Goal: Task Accomplishment & Management: Use online tool/utility

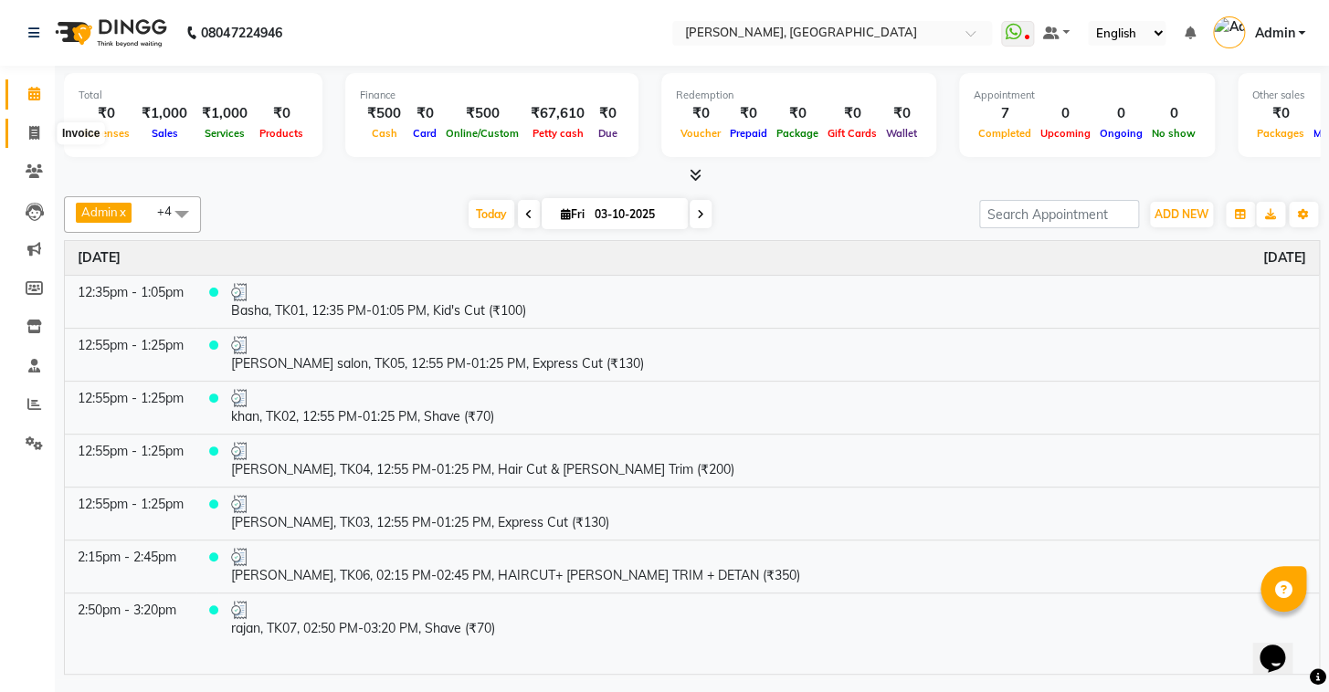
click at [37, 129] on icon at bounding box center [34, 133] width 10 height 14
select select "service"
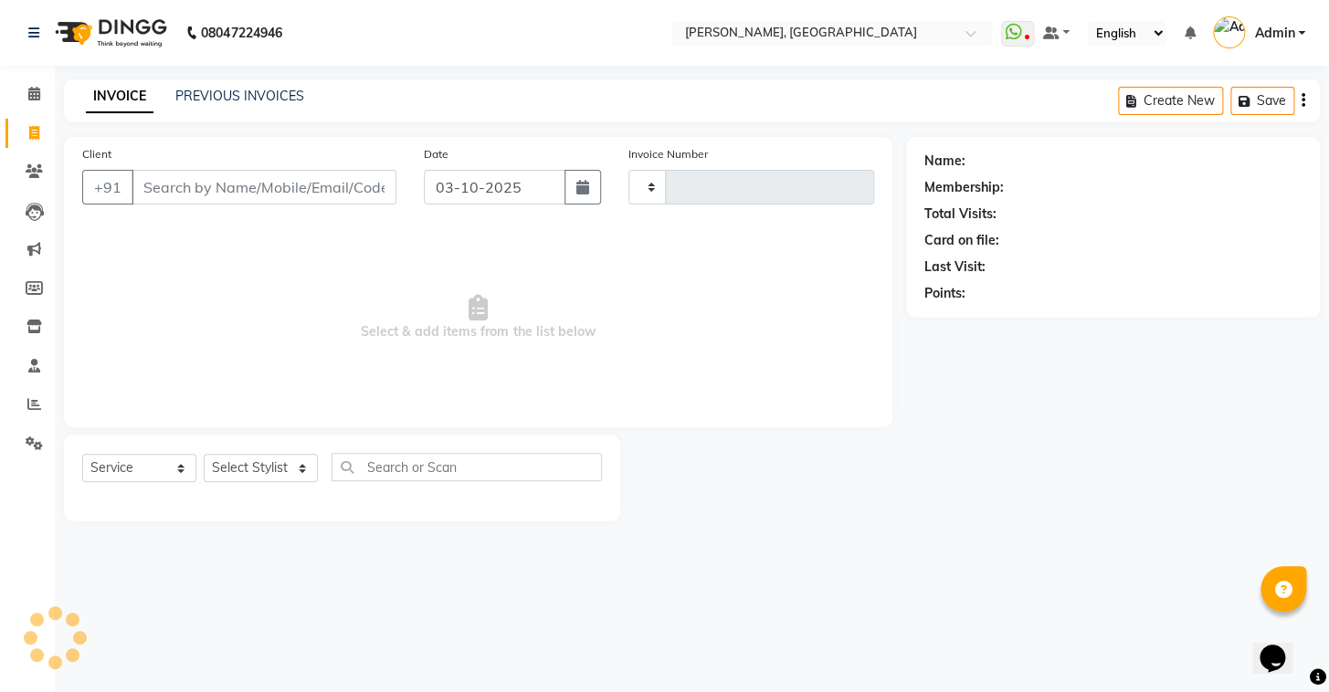
type input "1273"
select select "8667"
click at [282, 89] on link "PREVIOUS INVOICES" at bounding box center [239, 96] width 129 height 16
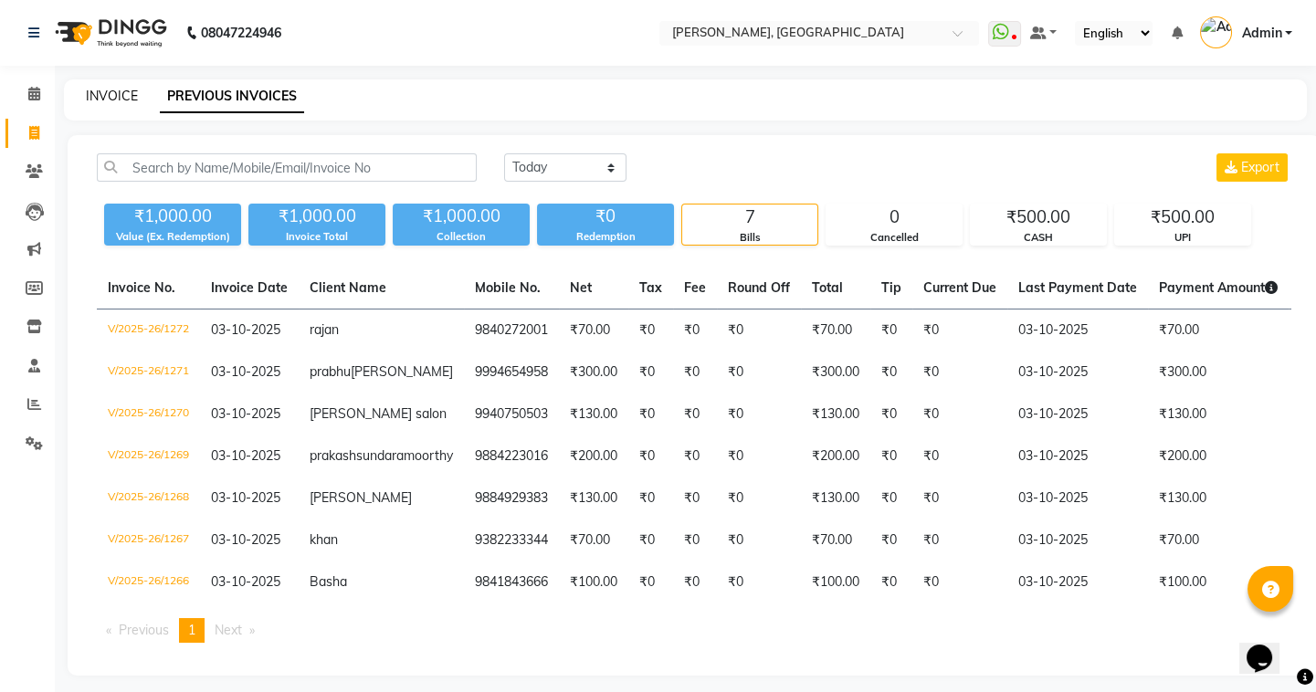
click at [103, 91] on link "INVOICE" at bounding box center [112, 96] width 52 height 16
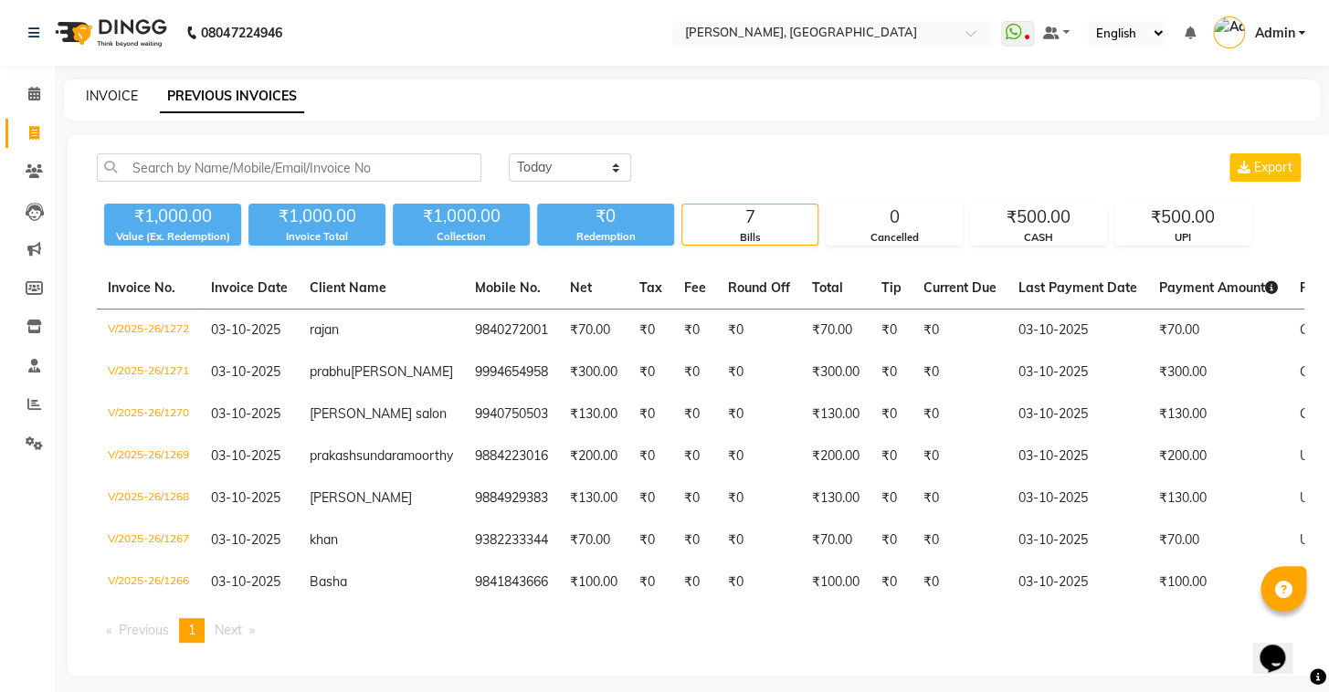
select select "8667"
select select "service"
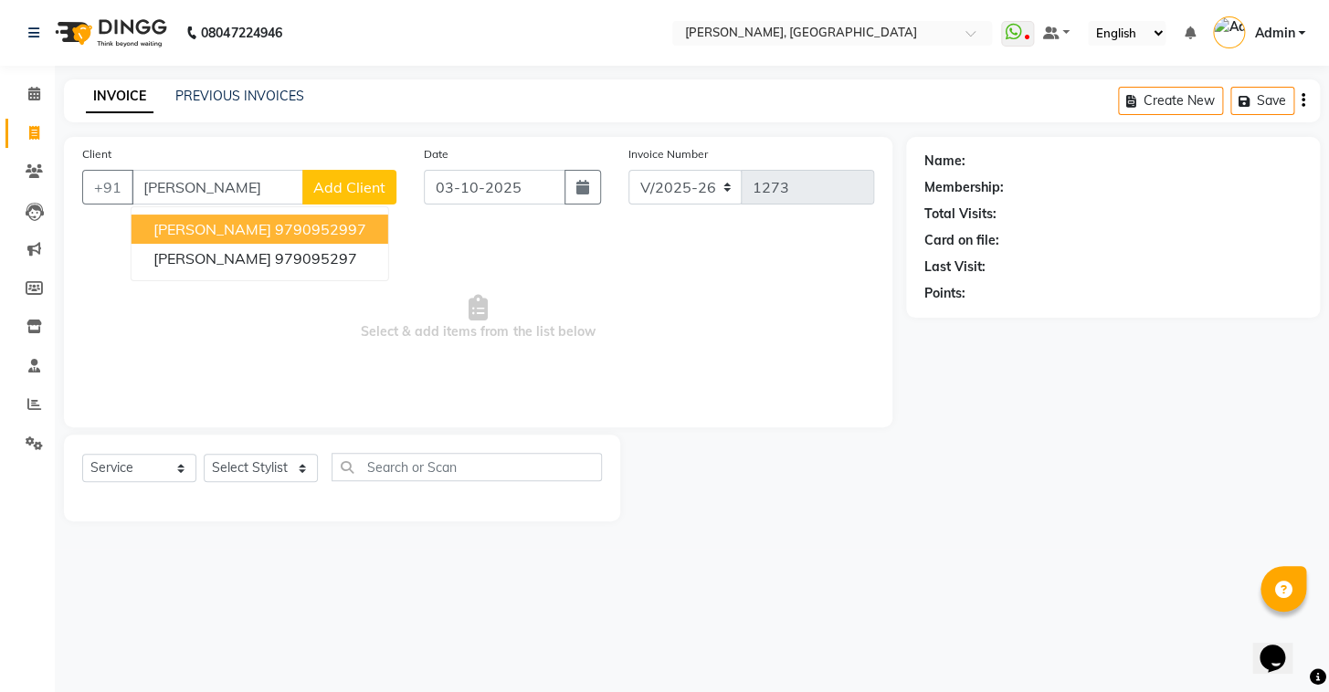
click at [283, 220] on ngb-highlight "9790952997" at bounding box center [320, 229] width 91 height 18
type input "9790952997"
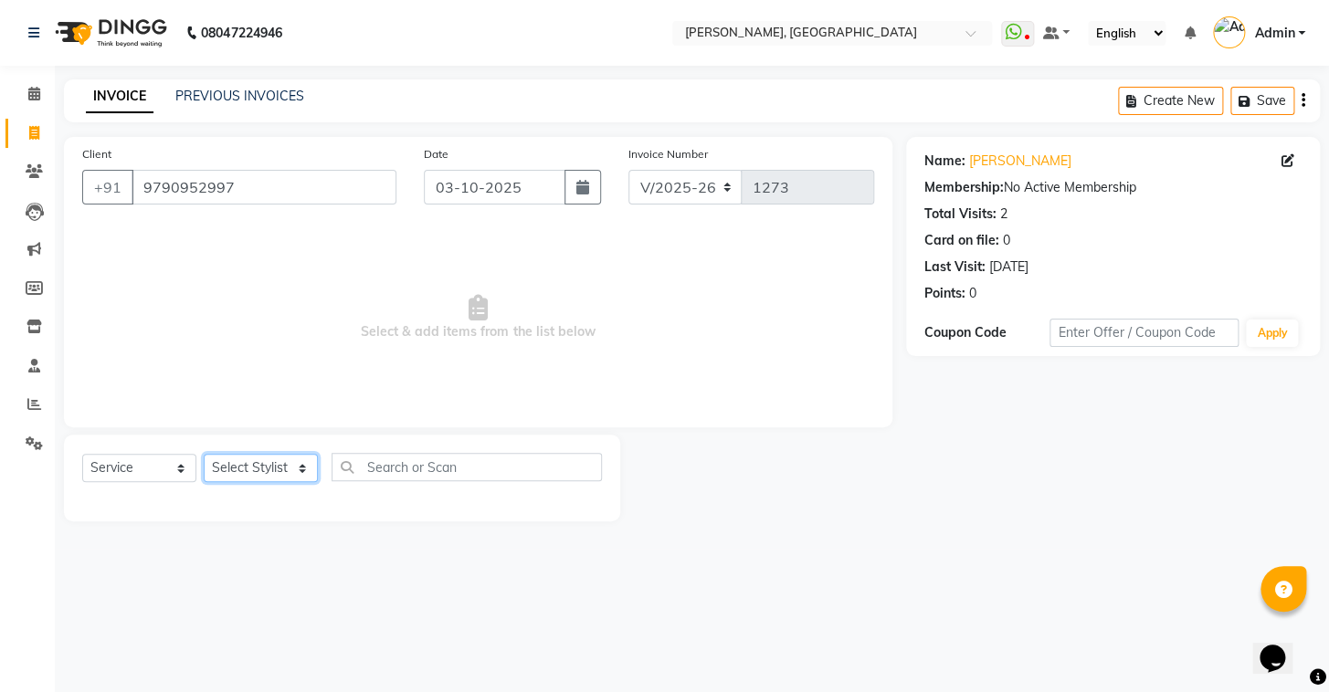
drag, startPoint x: 293, startPoint y: 471, endPoint x: 283, endPoint y: 478, distance: 11.9
click at [292, 474] on select "Select Stylist Admin AMEER AHMAD MOHAMMED NAVAJISH MOHAMMED SANIR SHIVAM" at bounding box center [261, 468] width 114 height 28
select select "87509"
click at [204, 454] on select "Select Stylist Admin AMEER AHMAD MOHAMMED NAVAJISH MOHAMMED SANIR SHIVAM" at bounding box center [261, 468] width 114 height 28
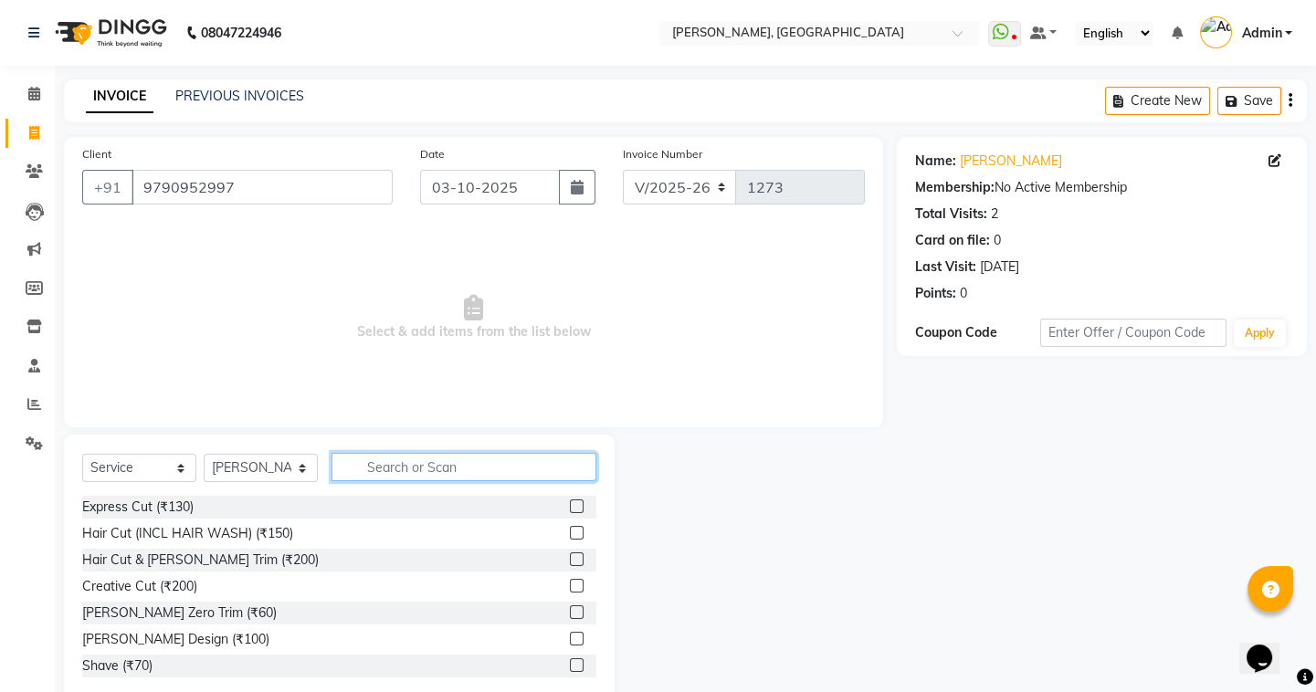
click at [427, 473] on input "text" at bounding box center [464, 467] width 265 height 28
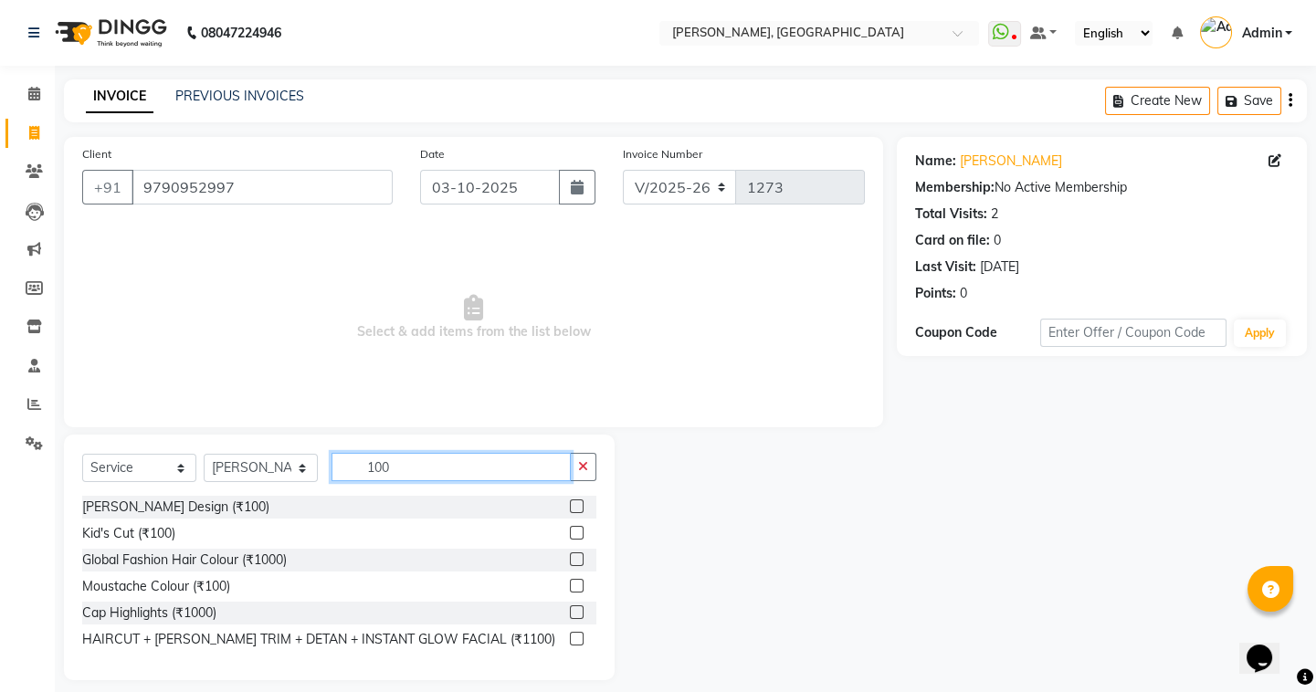
type input "100"
click at [578, 502] on label at bounding box center [577, 507] width 14 height 14
click at [578, 502] on input "checkbox" at bounding box center [576, 507] width 12 height 12
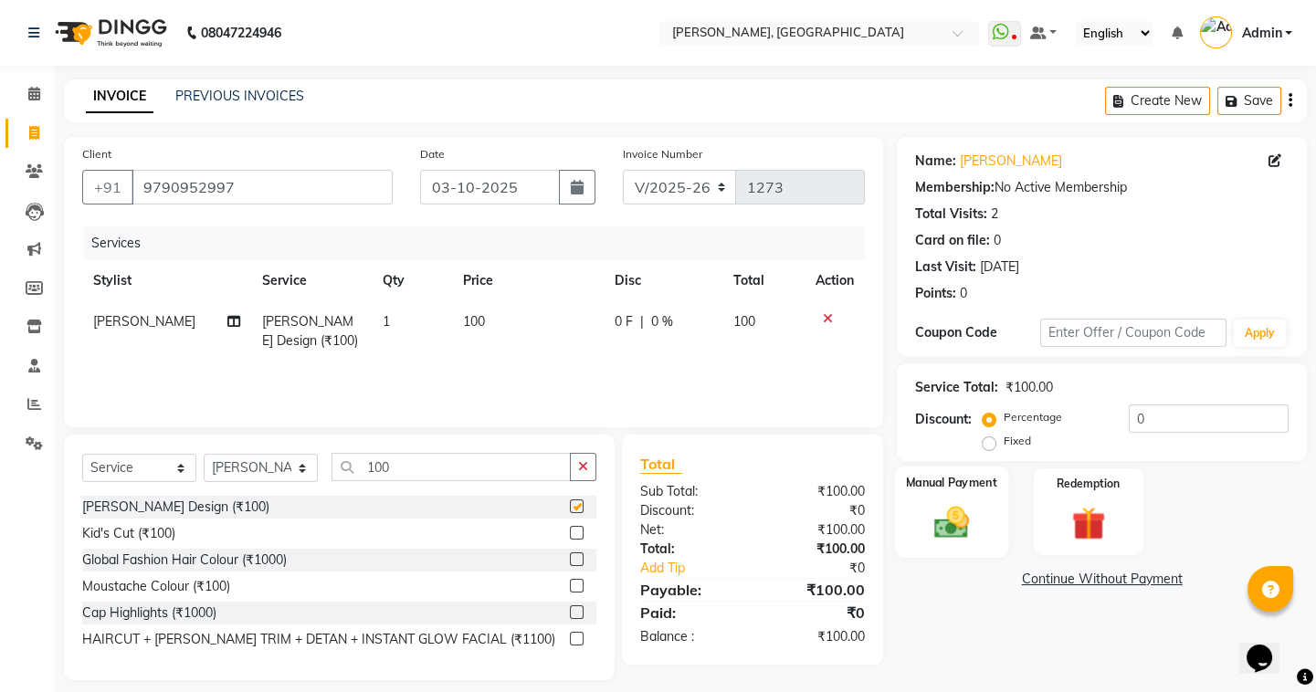
checkbox input "false"
click at [858, 502] on div "Manual Payment" at bounding box center [951, 512] width 113 height 90
click at [858, 583] on span "UPI" at bounding box center [1043, 580] width 28 height 21
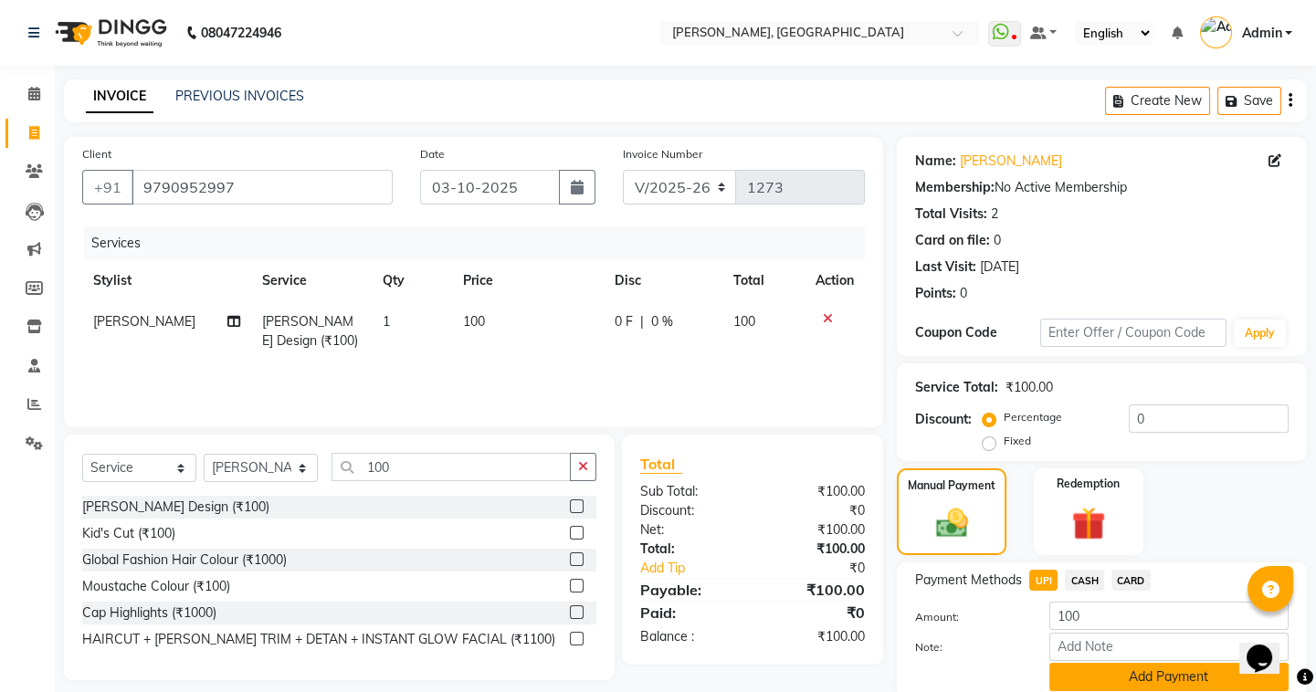
click at [858, 661] on button "Add Payment" at bounding box center [1168, 677] width 239 height 28
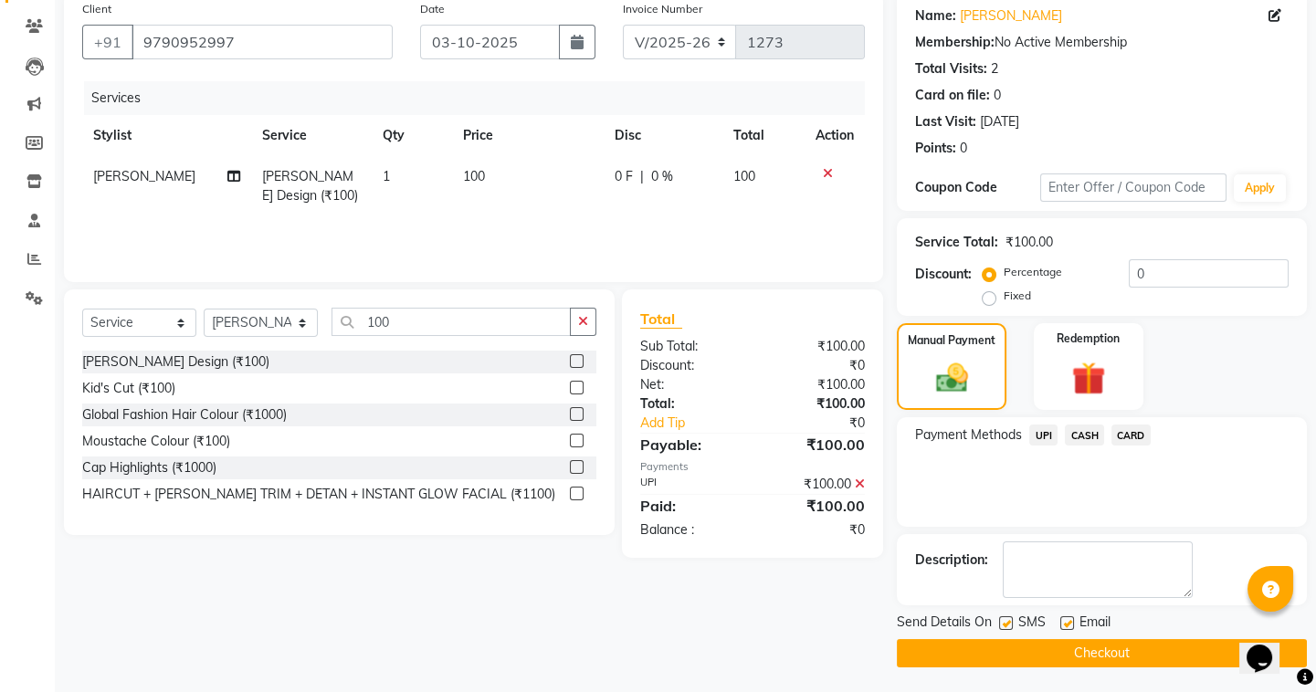
scroll to position [146, 0]
click at [858, 645] on button "Checkout" at bounding box center [1102, 652] width 410 height 28
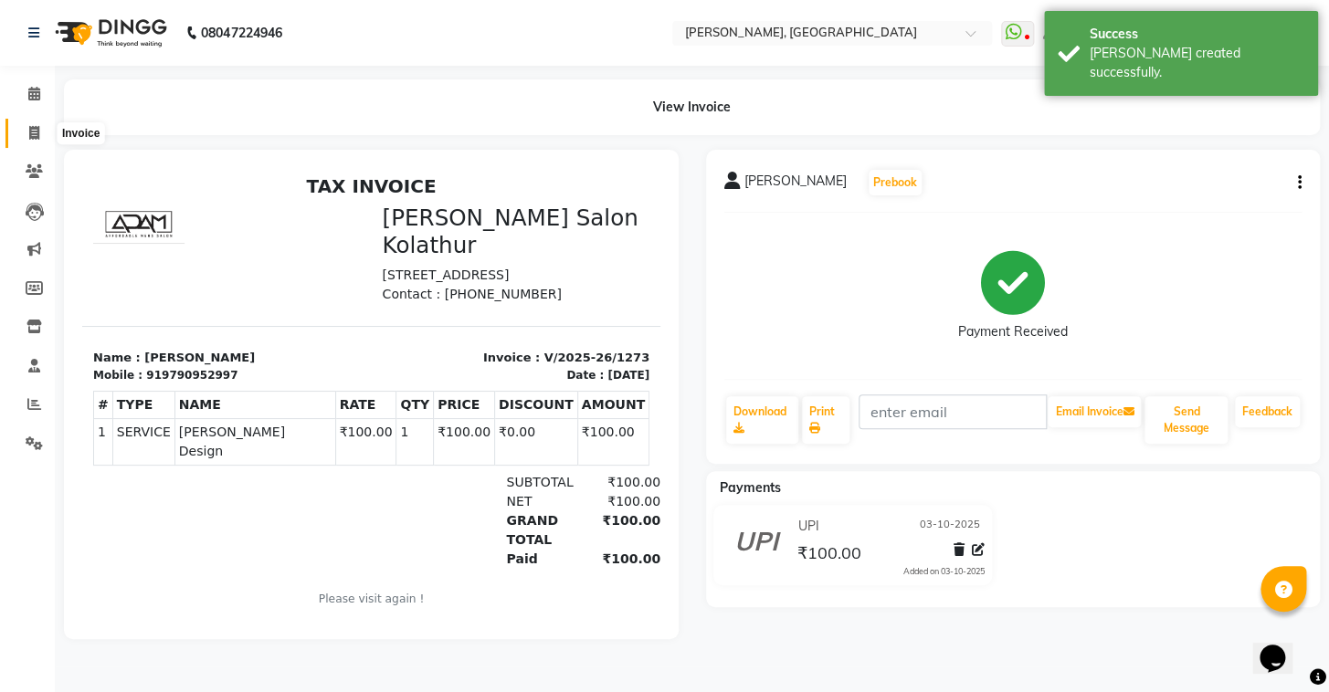
click at [34, 128] on icon at bounding box center [34, 133] width 10 height 14
select select "8667"
select select "service"
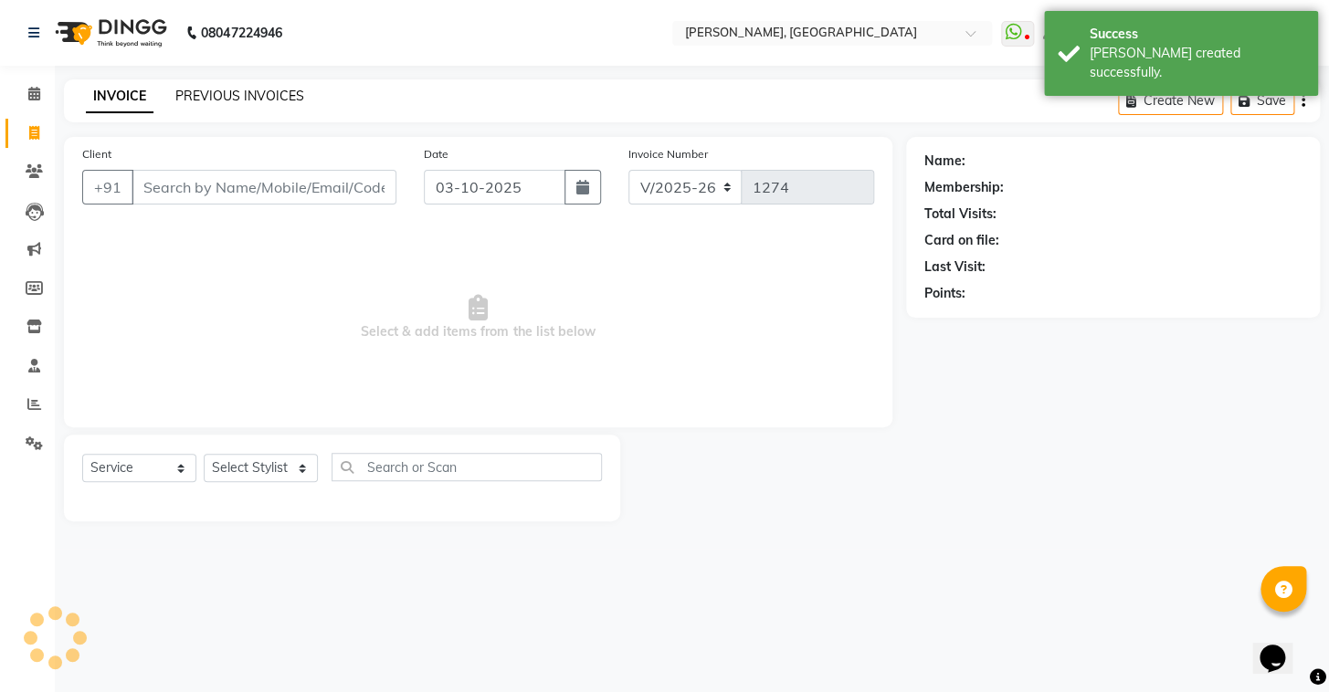
click at [192, 102] on link "PREVIOUS INVOICES" at bounding box center [239, 96] width 129 height 16
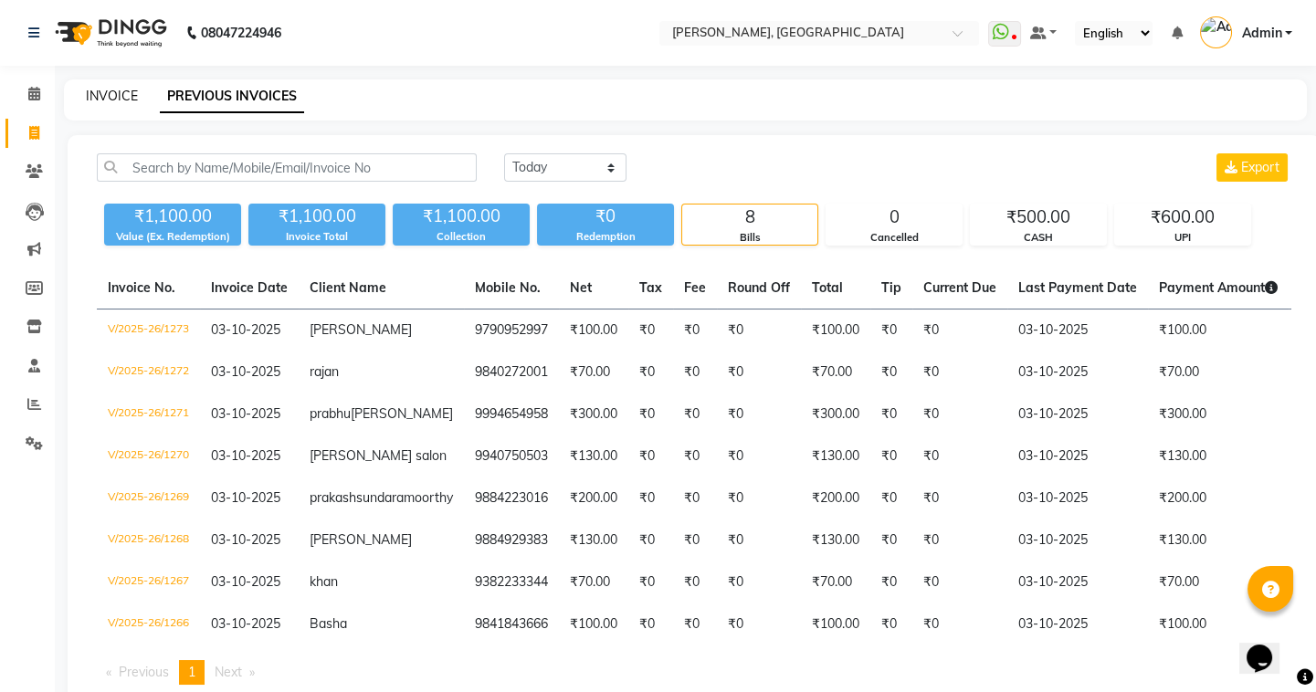
click at [115, 94] on link "INVOICE" at bounding box center [112, 96] width 52 height 16
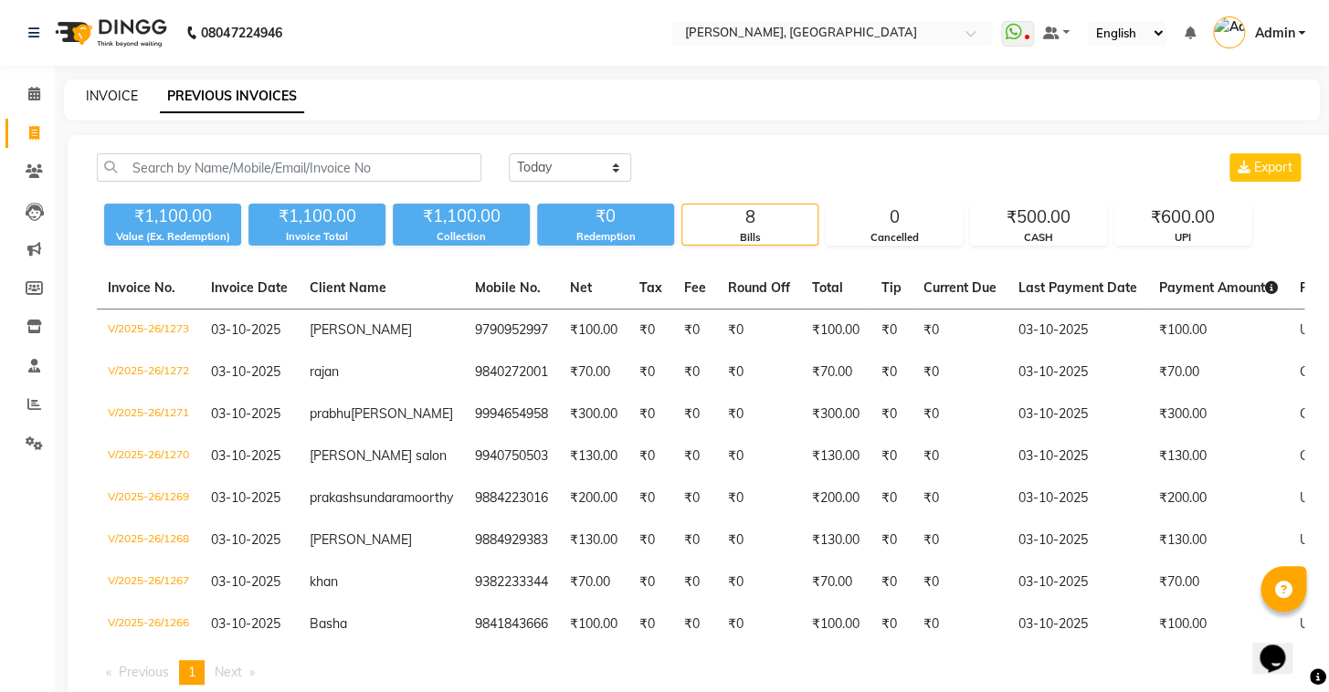
select select "8667"
select select "service"
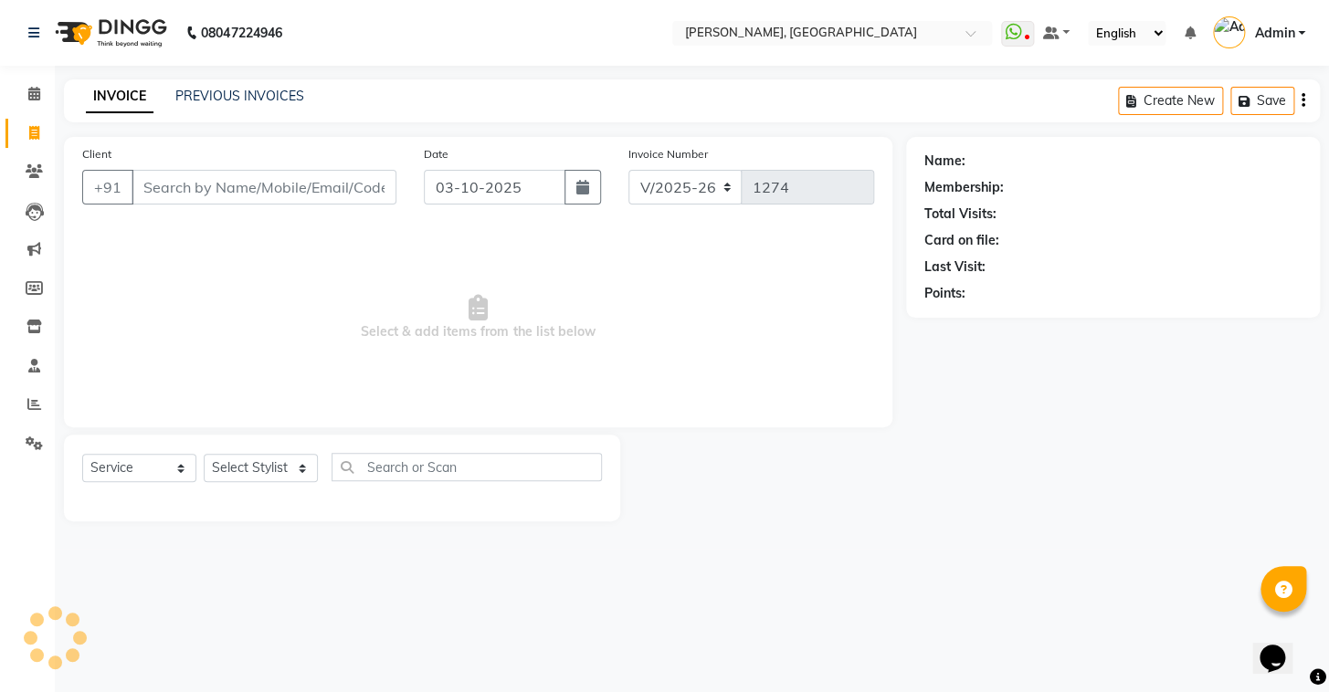
click at [196, 104] on div "PREVIOUS INVOICES" at bounding box center [239, 96] width 129 height 19
click at [195, 102] on link "PREVIOUS INVOICES" at bounding box center [239, 96] width 129 height 16
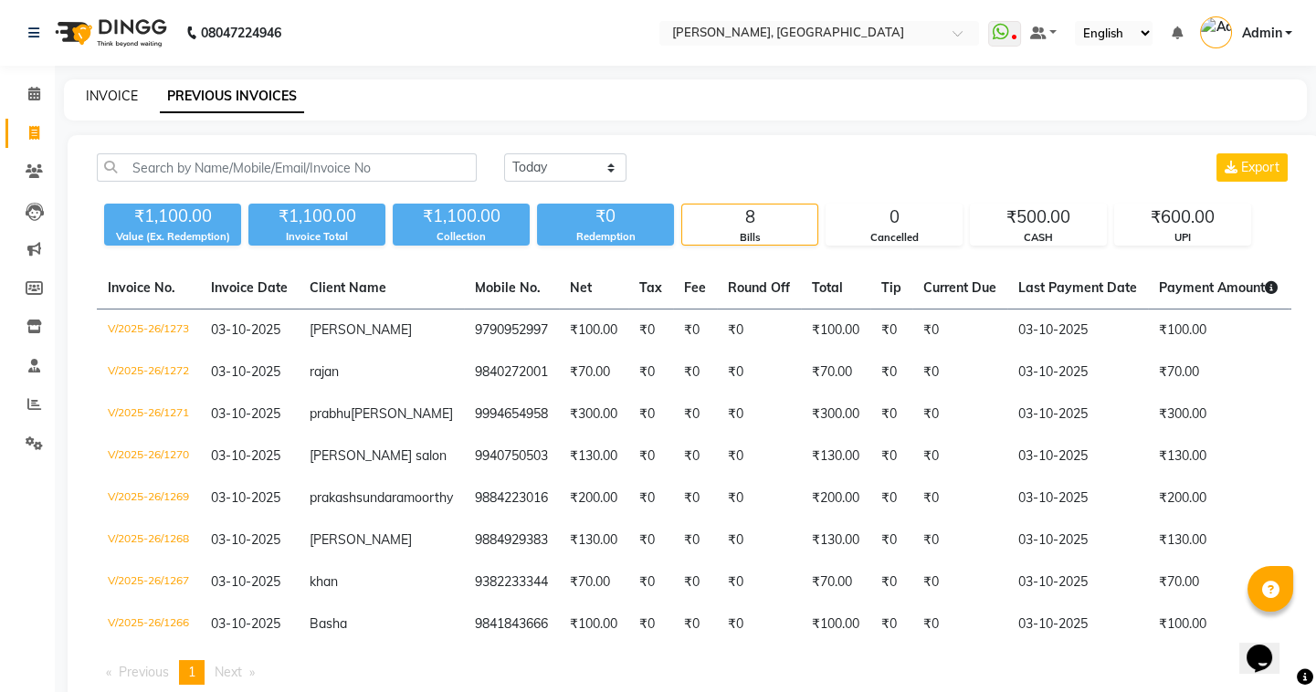
click at [114, 92] on link "INVOICE" at bounding box center [112, 96] width 52 height 16
select select "8667"
select select "service"
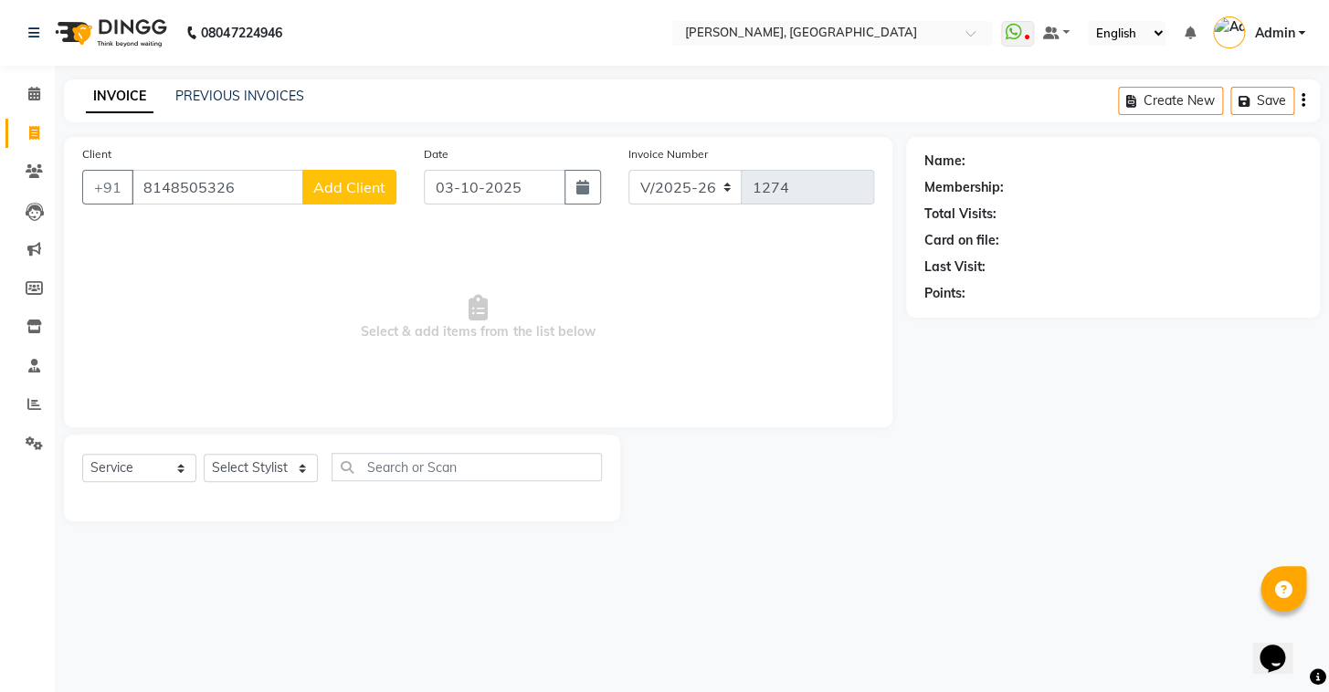
type input "8148505326"
click at [332, 174] on button "Add Client" at bounding box center [349, 187] width 94 height 35
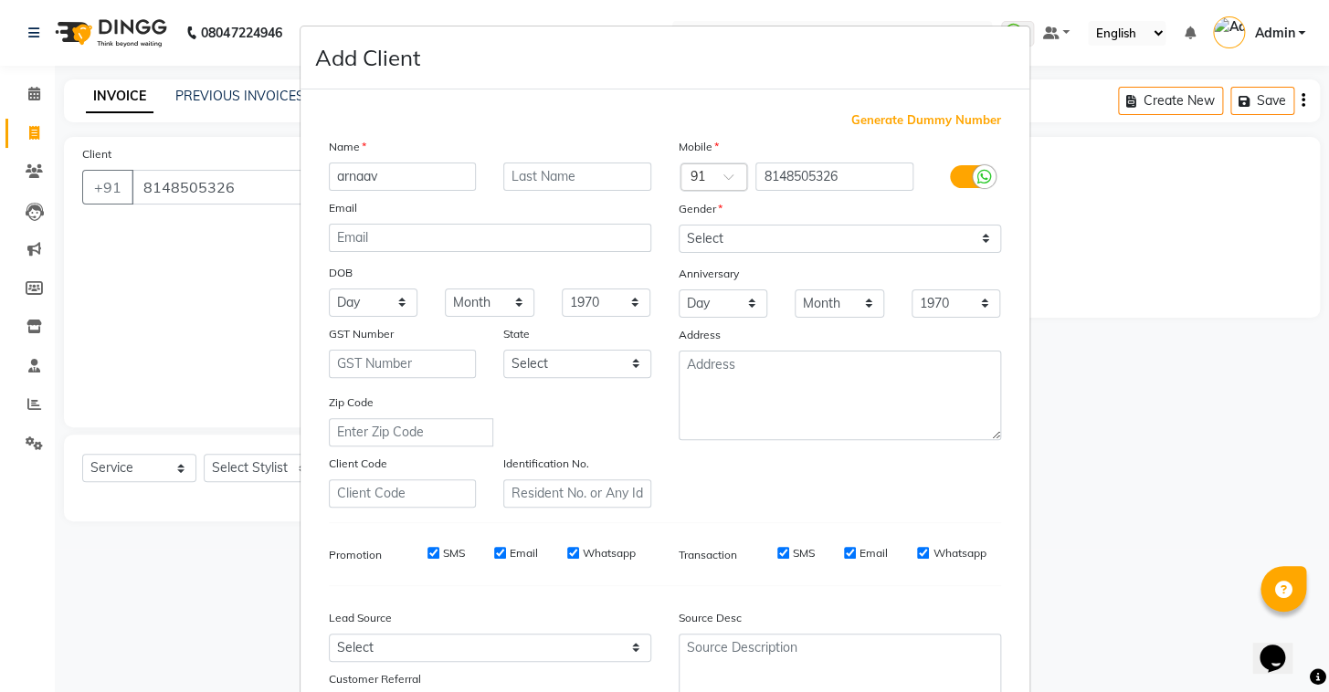
type input "arnaav"
click at [731, 236] on select "Select Male Female Other Prefer Not To Say" at bounding box center [840, 239] width 322 height 28
select select "male"
click at [679, 225] on select "Select Male Female Other Prefer Not To Say" at bounding box center [840, 239] width 322 height 28
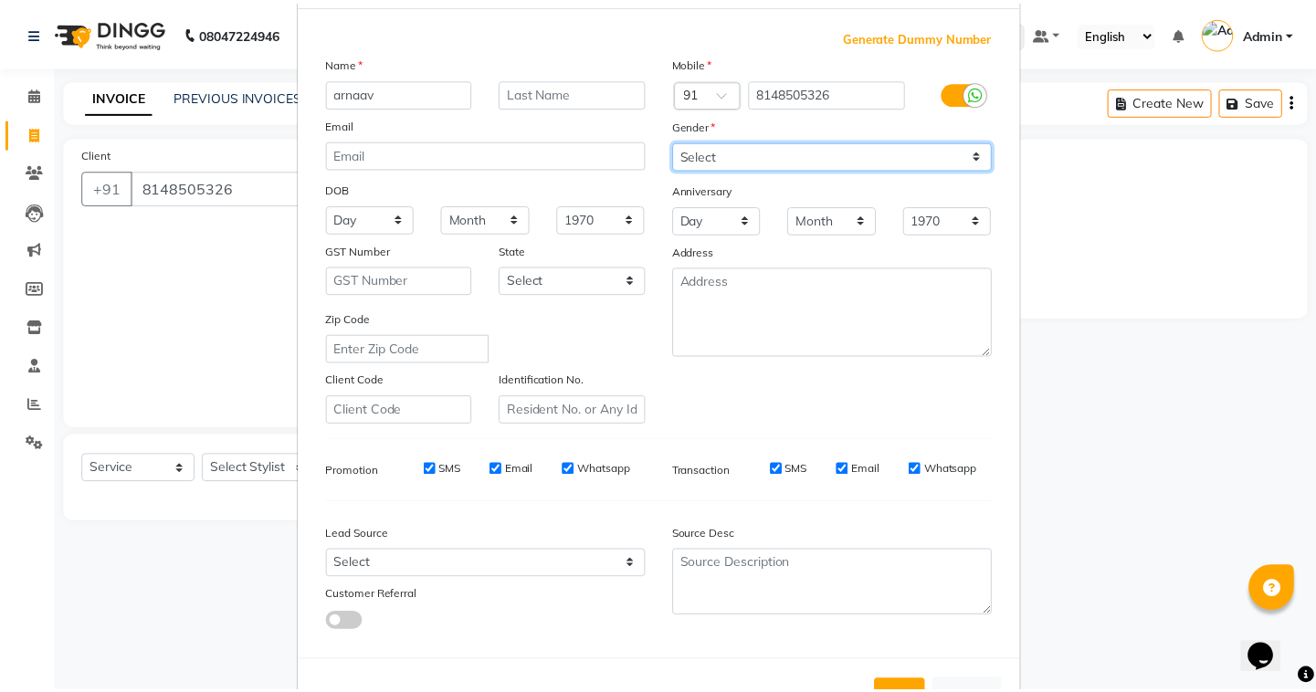
scroll to position [155, 0]
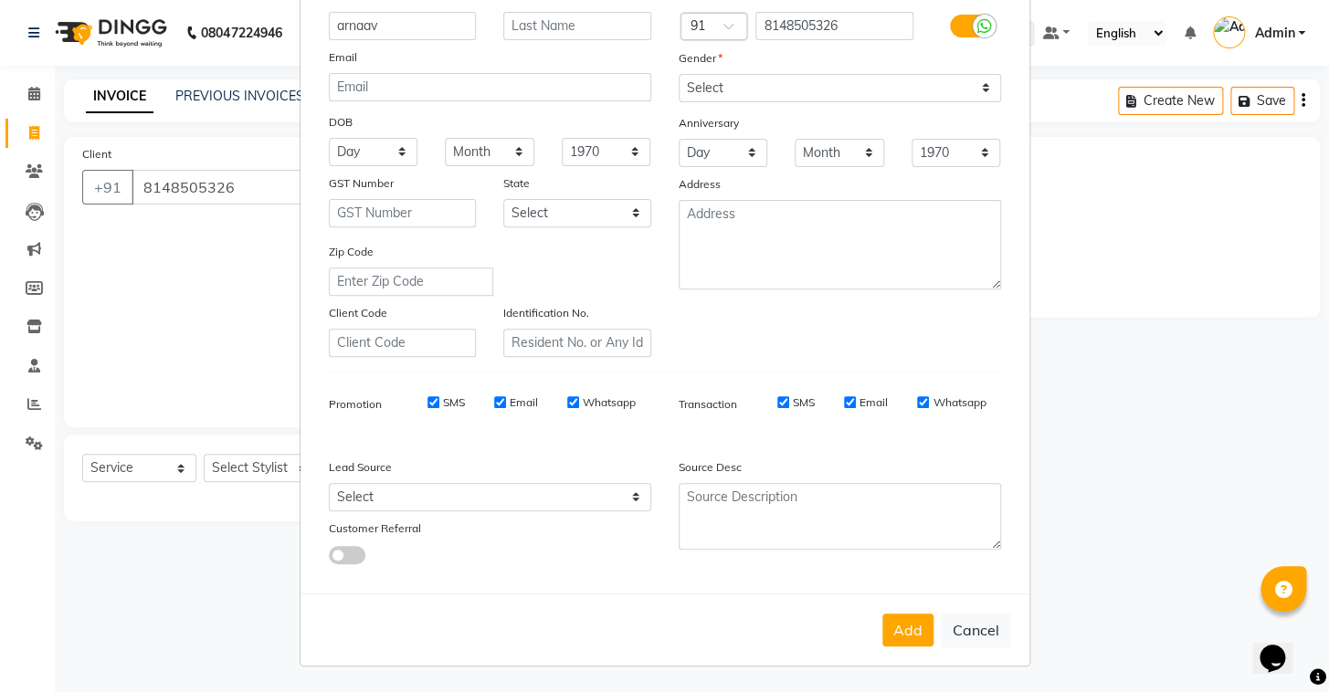
click at [890, 637] on button "Add" at bounding box center [907, 630] width 51 height 33
select select
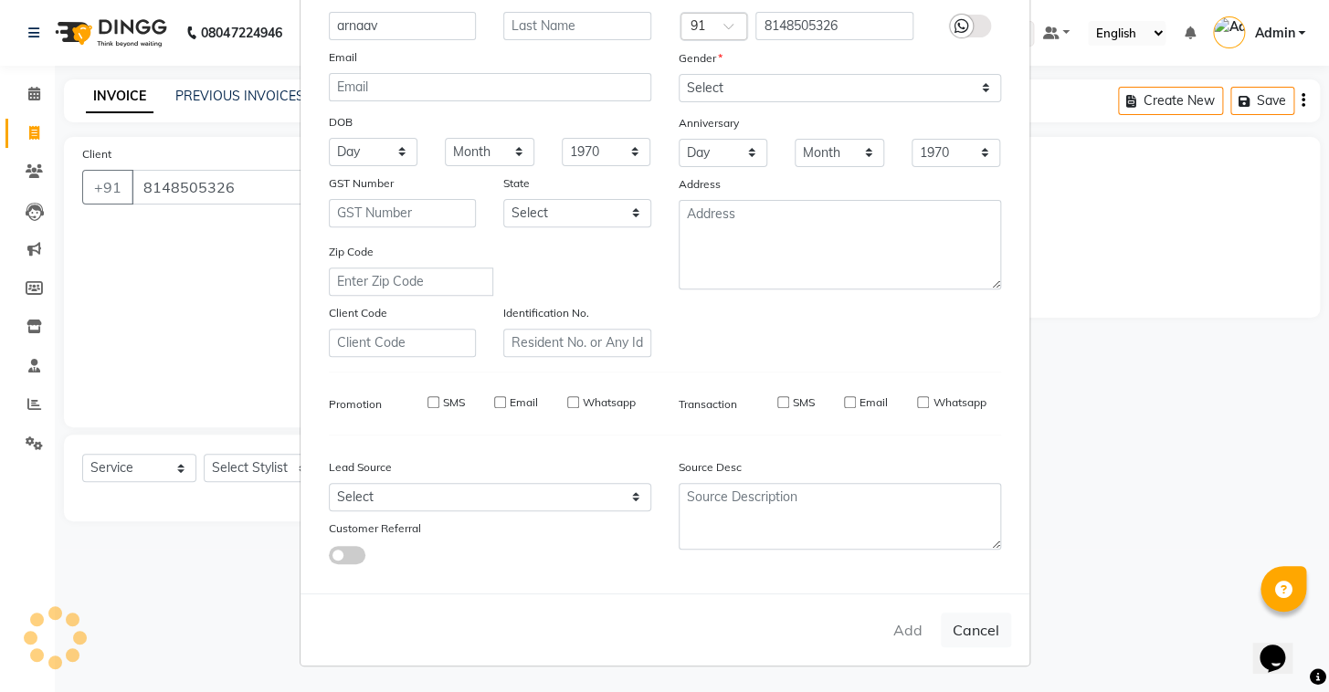
select select
checkbox input "false"
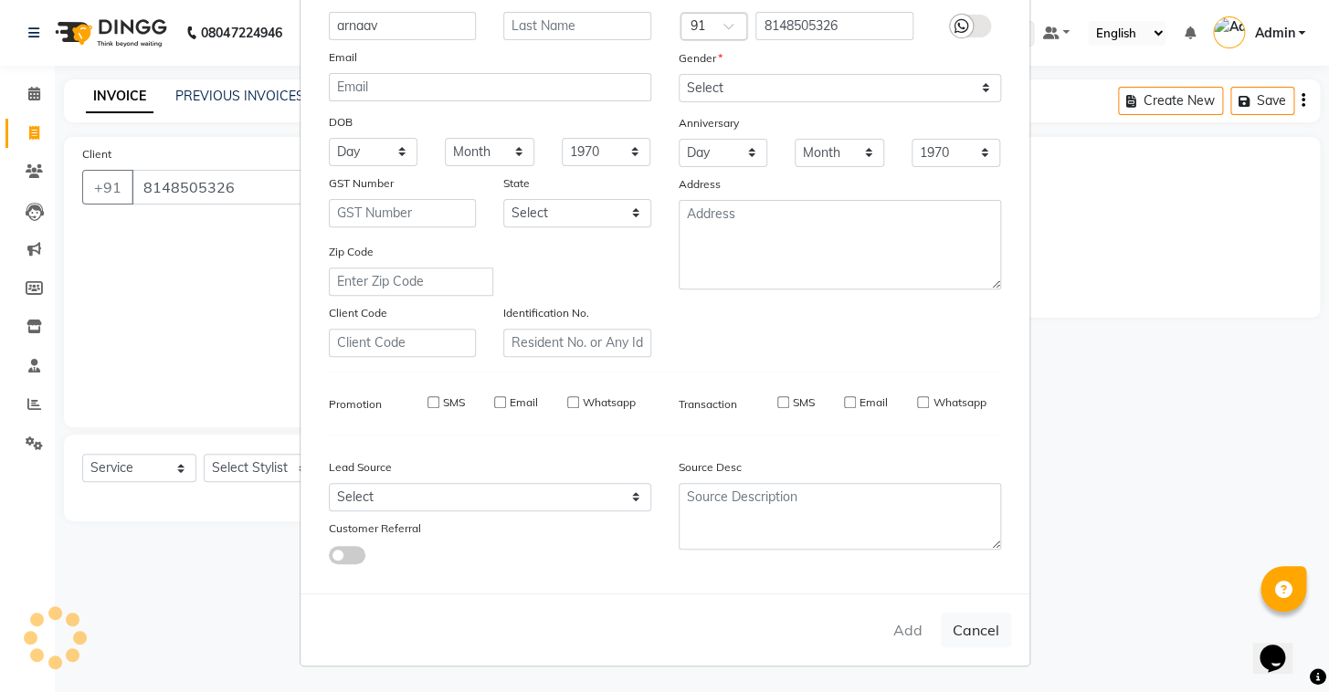
checkbox input "false"
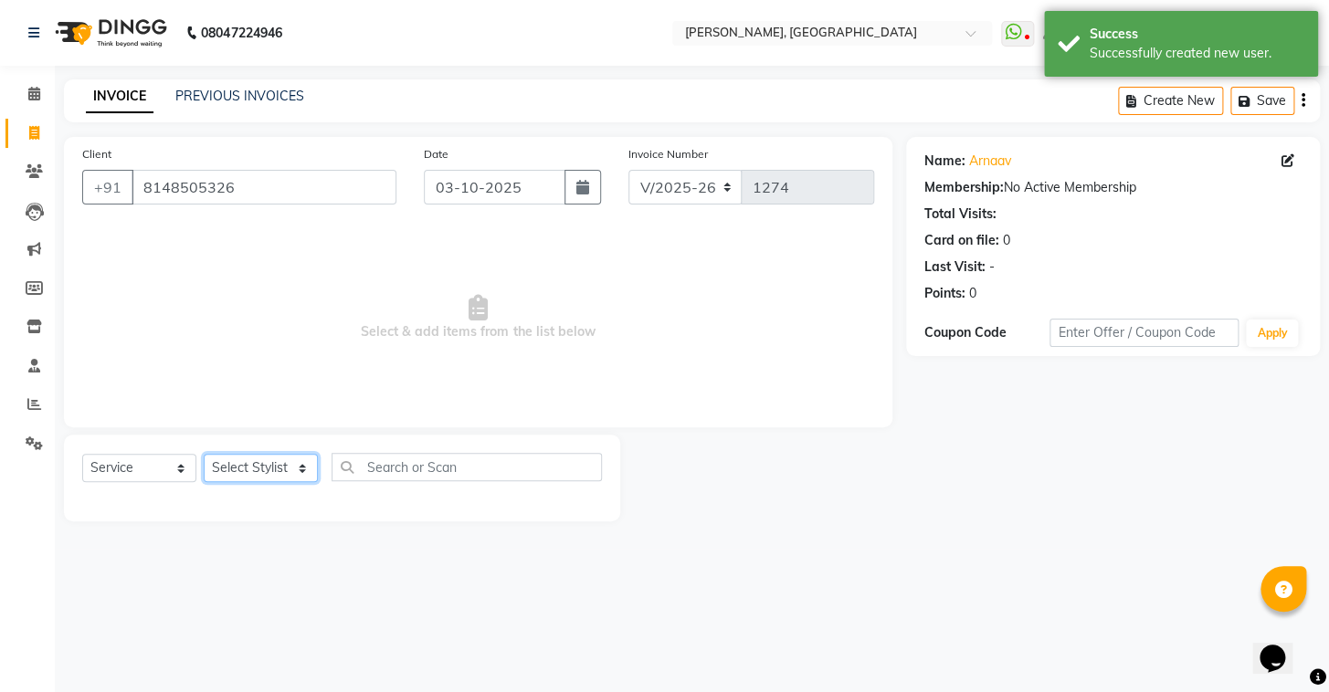
click at [274, 470] on select "Select Stylist Admin AMEER AHMAD MOHAMMED NAVAJISH MOHAMMED SANIR SHIVAM" at bounding box center [261, 468] width 114 height 28
select select "87509"
click at [204, 454] on select "Select Stylist Admin AMEER AHMAD MOHAMMED NAVAJISH MOHAMMED SANIR SHIVAM" at bounding box center [261, 468] width 114 height 28
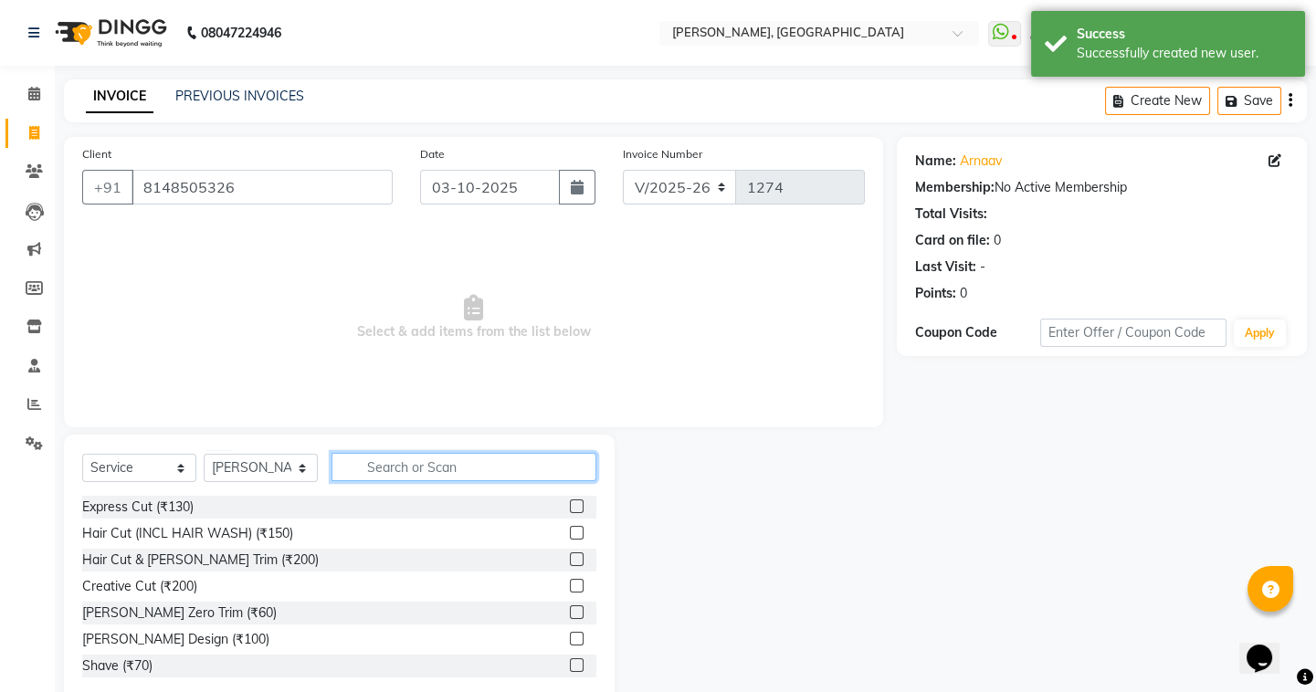
click at [456, 466] on input "text" at bounding box center [464, 467] width 265 height 28
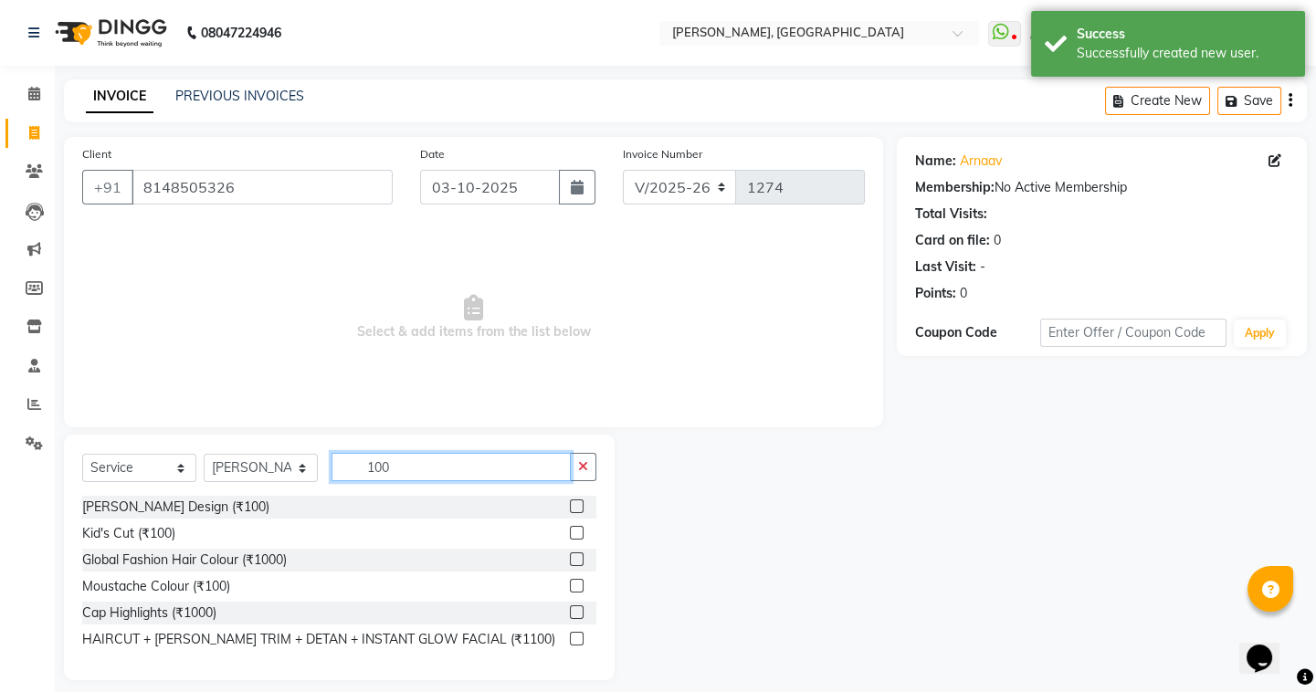
type input "100"
click at [576, 511] on label at bounding box center [577, 507] width 14 height 14
click at [576, 511] on input "checkbox" at bounding box center [576, 507] width 12 height 12
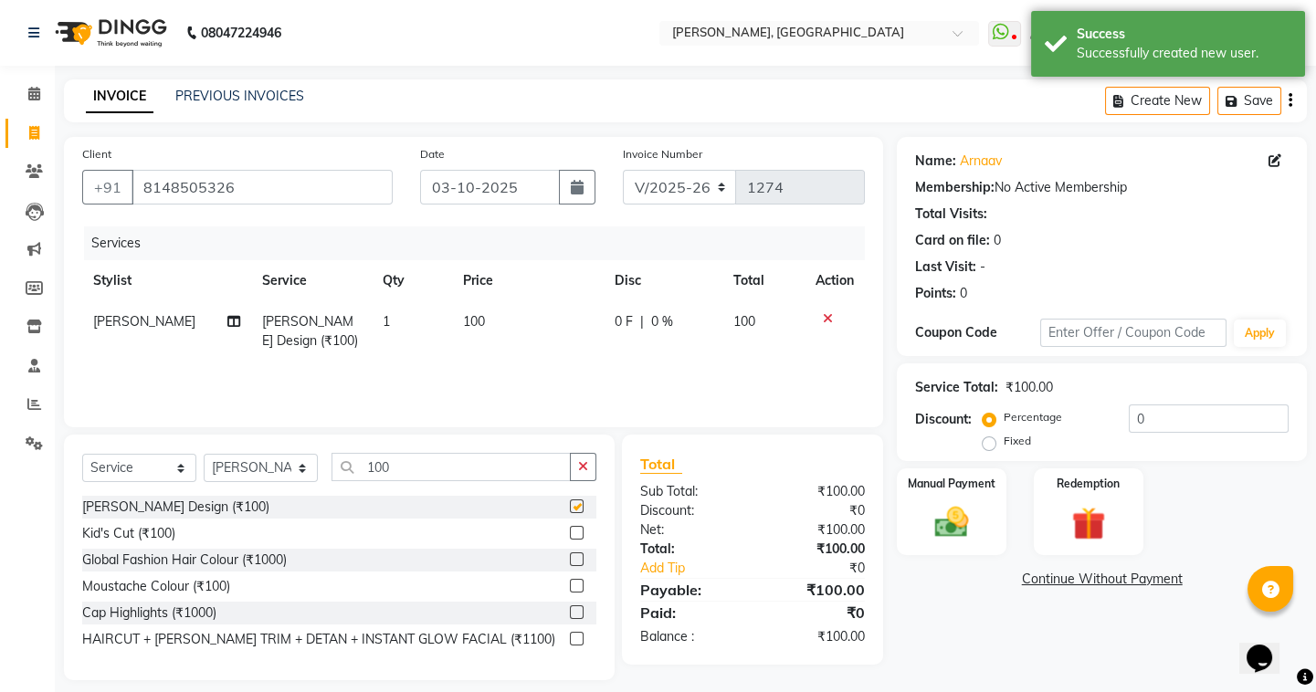
checkbox input "false"
click at [584, 480] on button "button" at bounding box center [583, 467] width 26 height 28
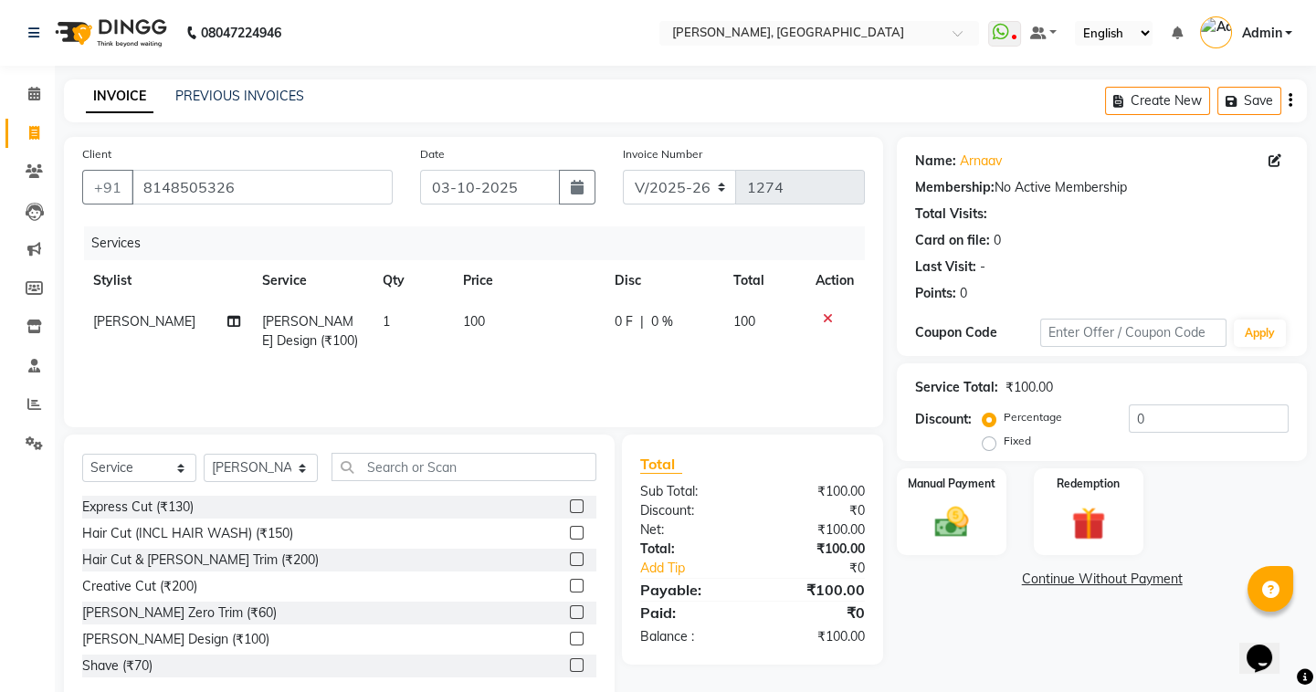
click at [570, 502] on label at bounding box center [577, 507] width 14 height 14
click at [570, 502] on input "checkbox" at bounding box center [576, 507] width 12 height 12
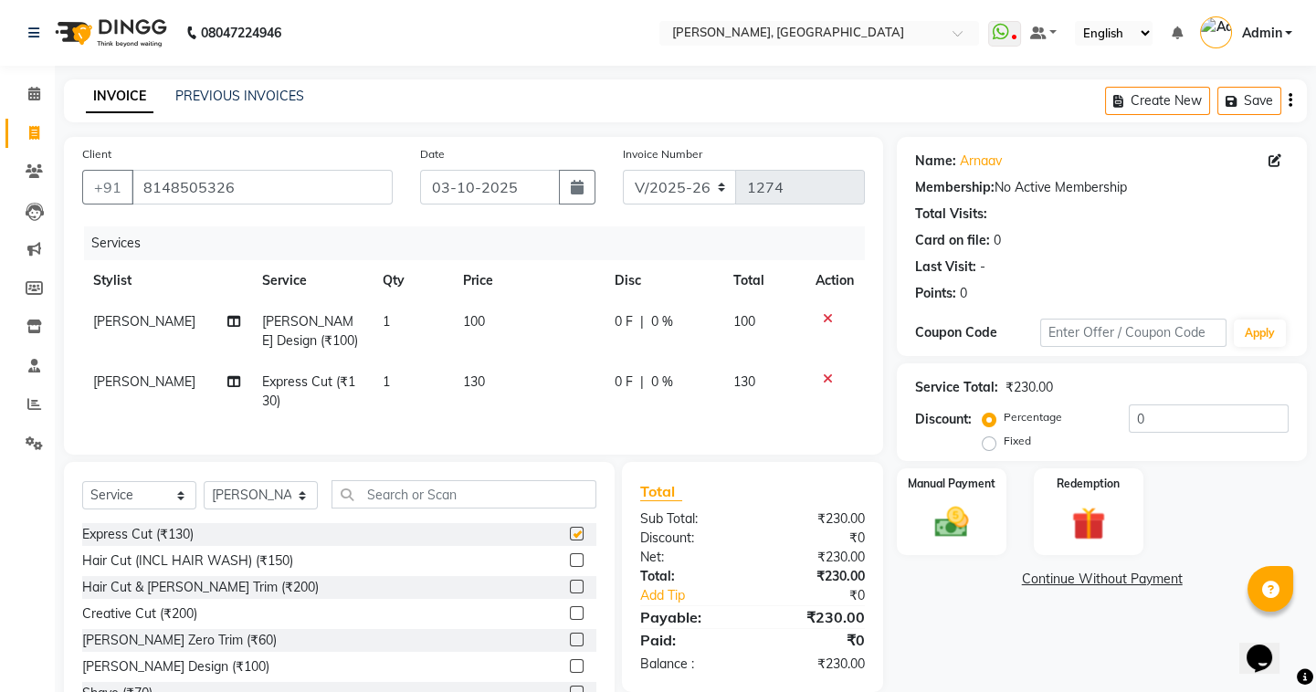
checkbox input "false"
click at [834, 323] on div at bounding box center [835, 318] width 38 height 13
click at [826, 319] on icon at bounding box center [828, 318] width 10 height 13
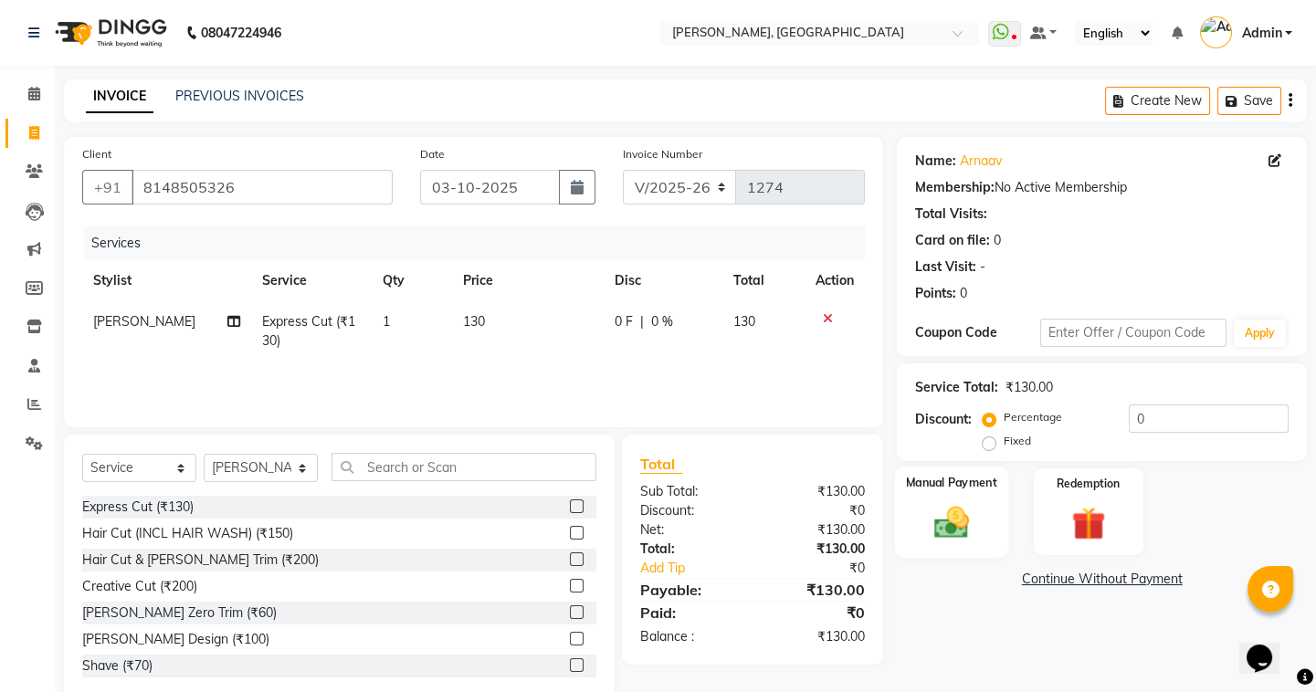
click at [935, 509] on img at bounding box center [951, 522] width 57 height 40
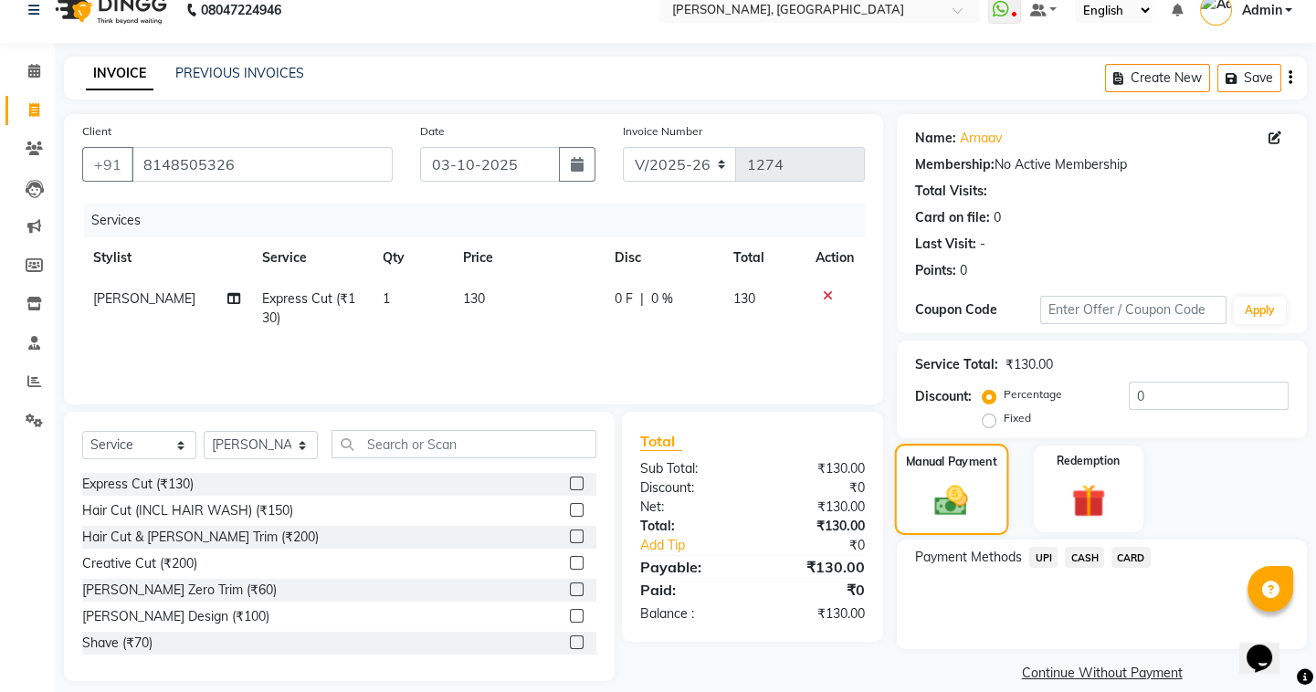
scroll to position [45, 0]
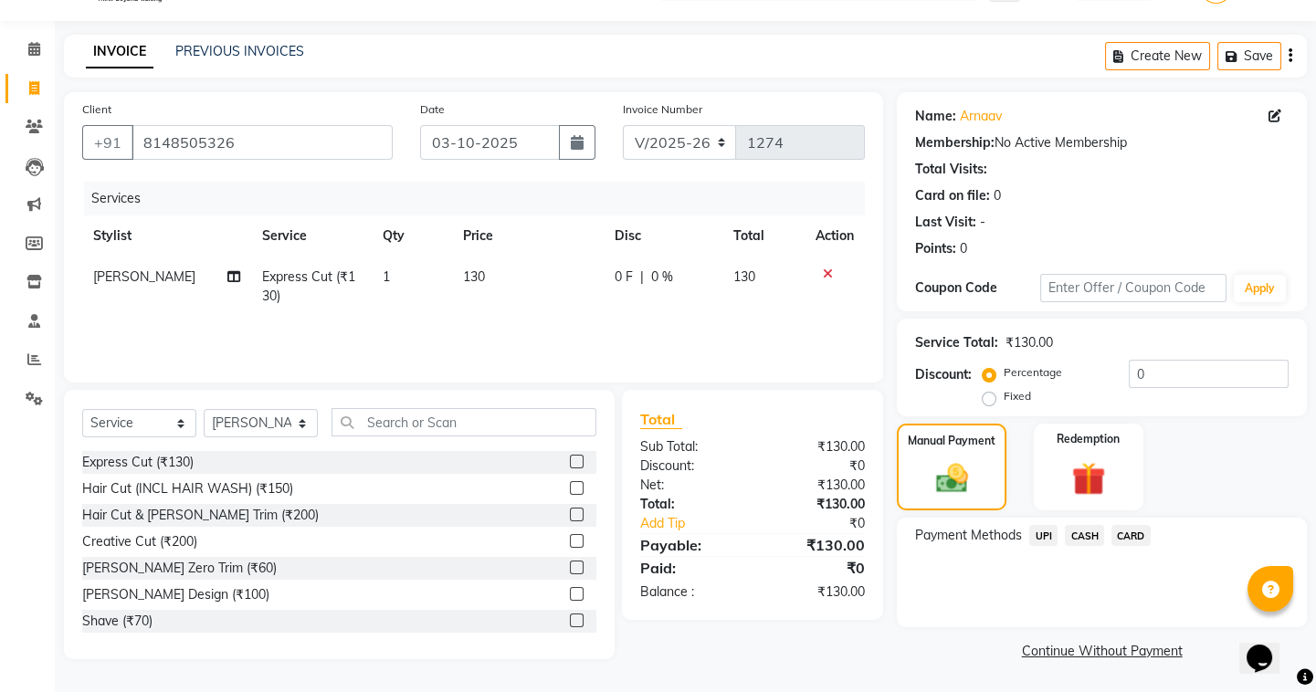
click at [1038, 530] on span "UPI" at bounding box center [1043, 535] width 28 height 21
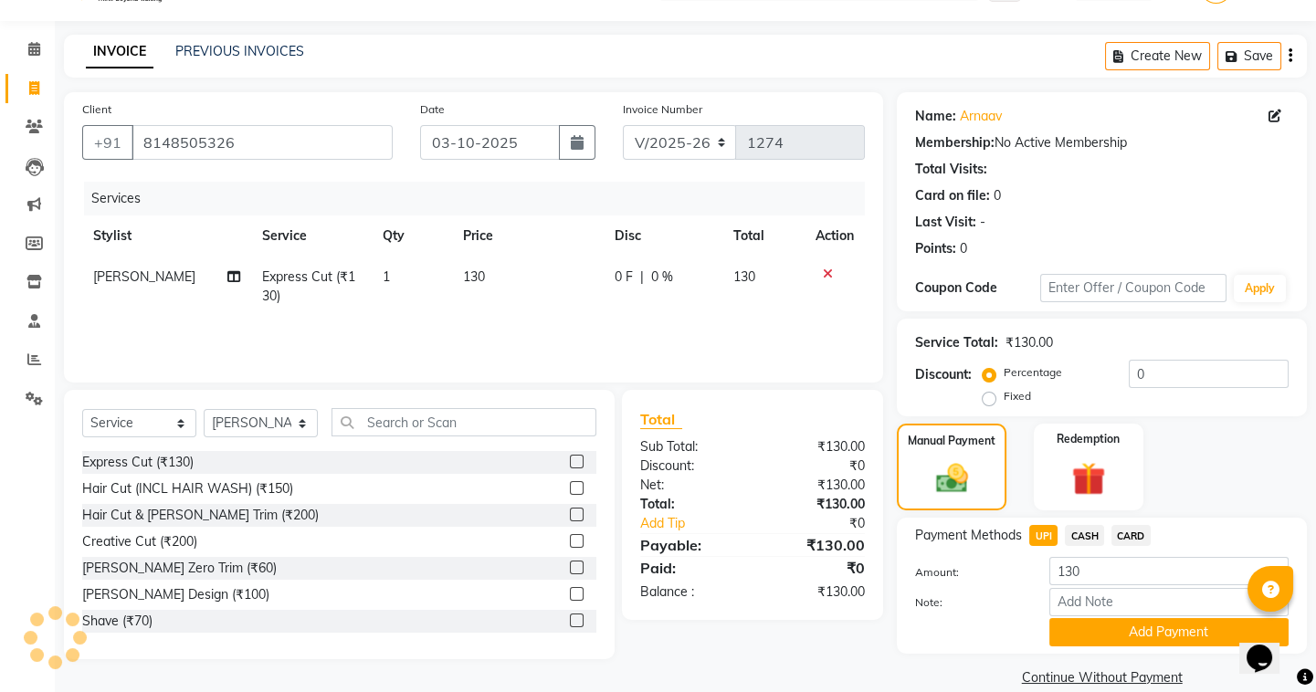
scroll to position [71, 0]
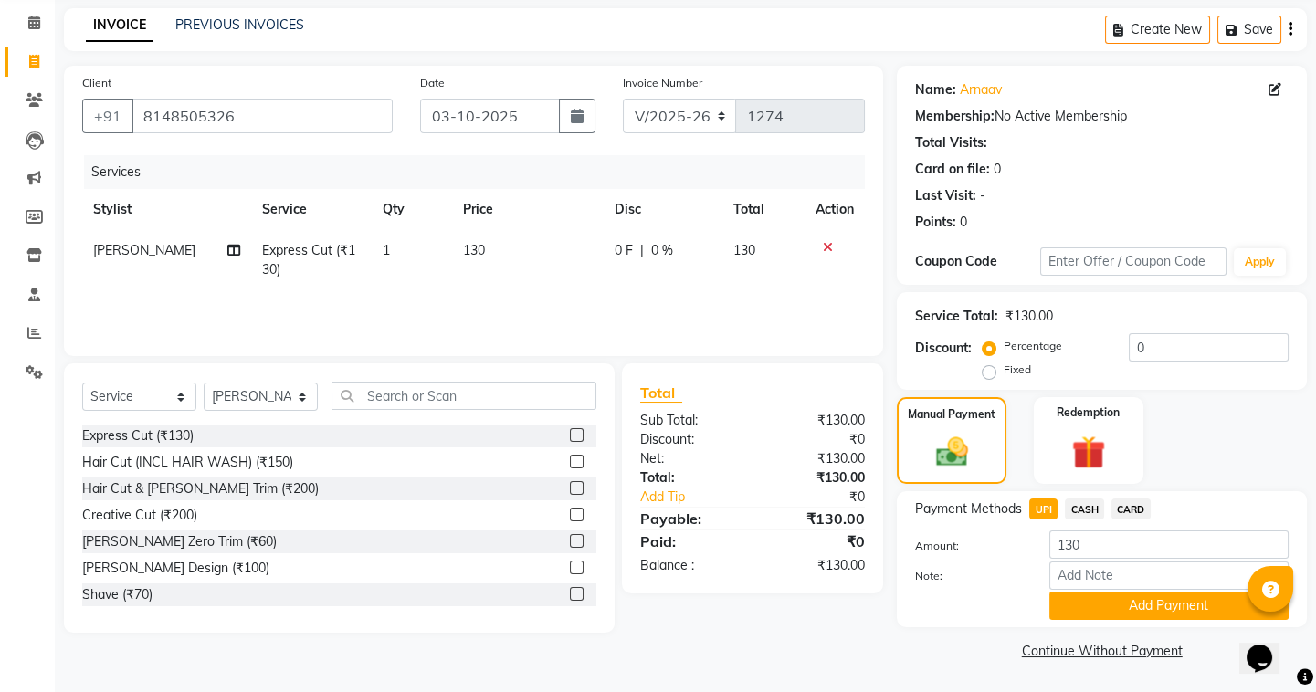
click at [1083, 509] on span "CASH" at bounding box center [1084, 509] width 39 height 21
click at [1080, 595] on button "Add Payment" at bounding box center [1168, 606] width 239 height 28
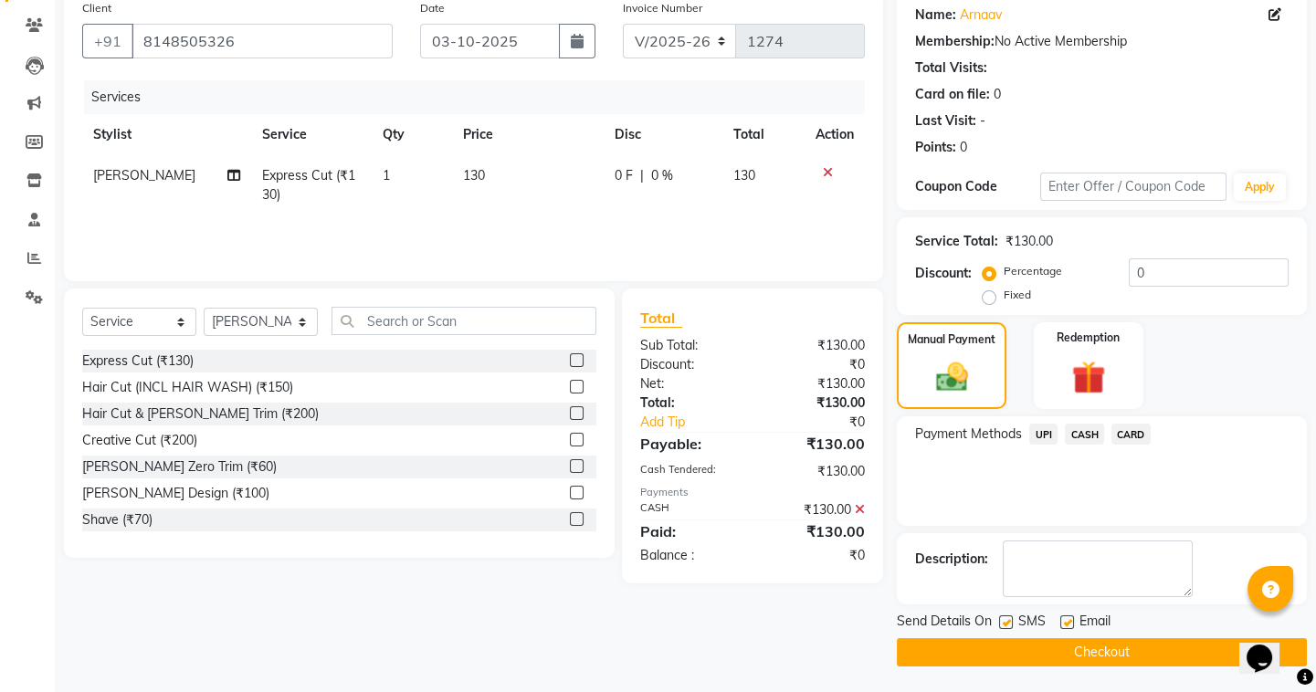
scroll to position [146, 0]
click at [1038, 643] on button "Checkout" at bounding box center [1102, 652] width 410 height 28
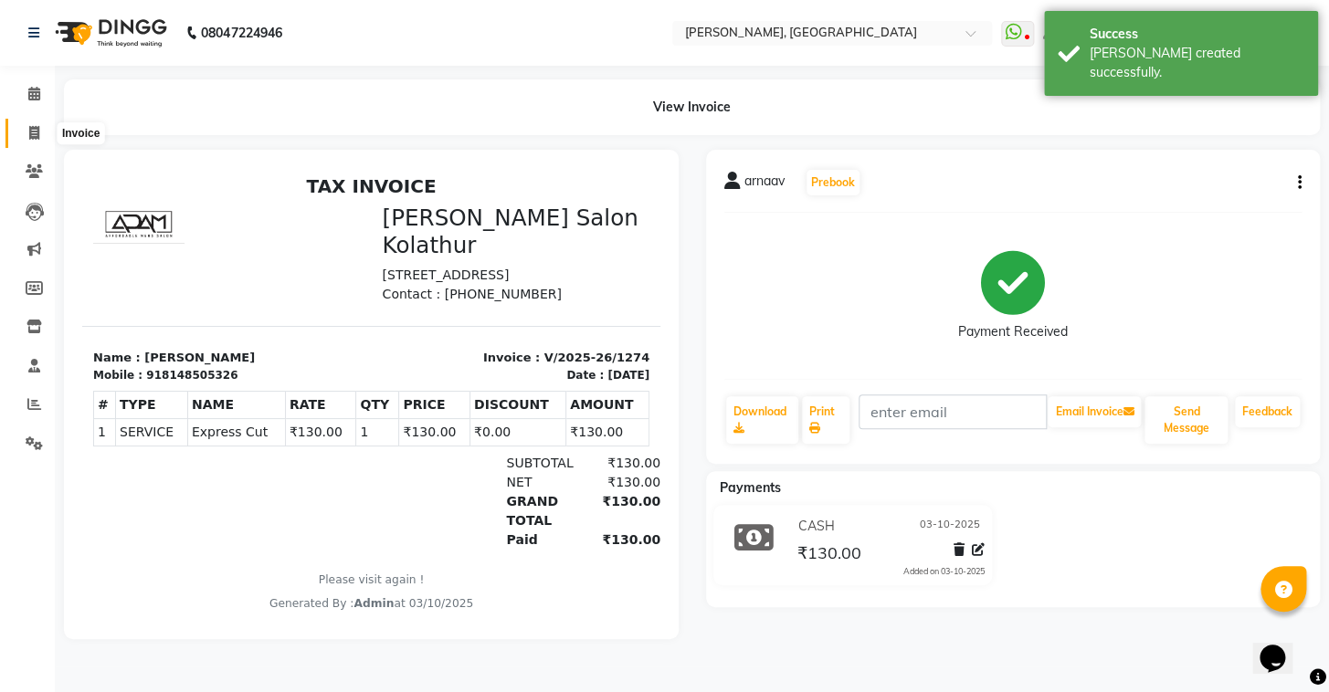
click at [37, 135] on icon at bounding box center [34, 133] width 10 height 14
select select "8667"
select select "service"
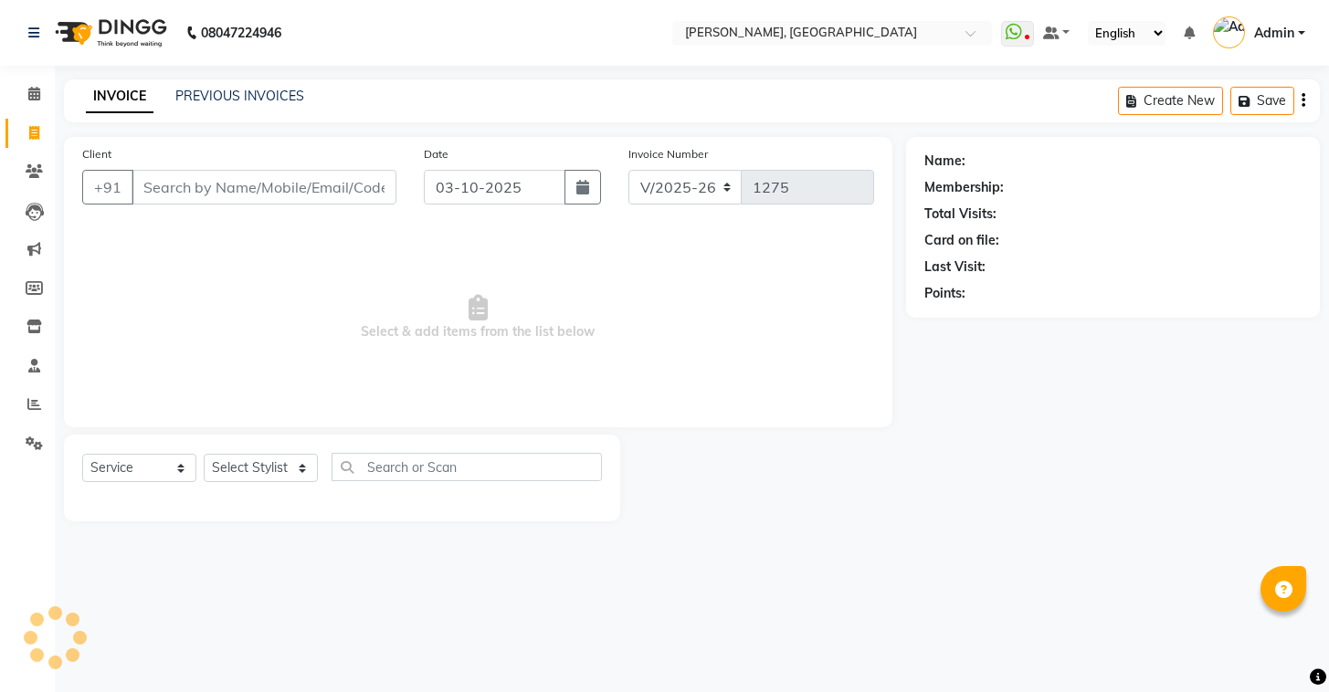
select select "8667"
select select "service"
click at [205, 90] on link "PREVIOUS INVOICES" at bounding box center [239, 96] width 129 height 16
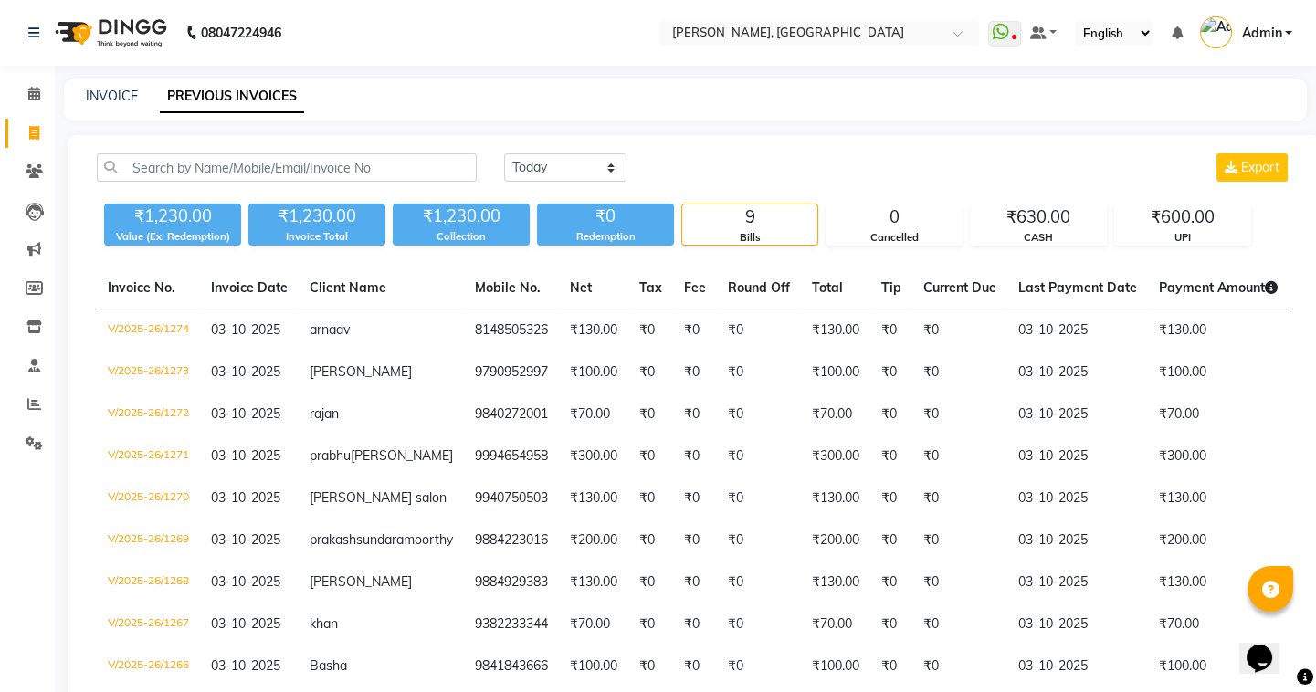
click at [63, 0] on nav "08047224946 Select Location × [PERSON_NAME], Kolathur WhatsApp Status ✕ Status:…" at bounding box center [658, 33] width 1316 height 66
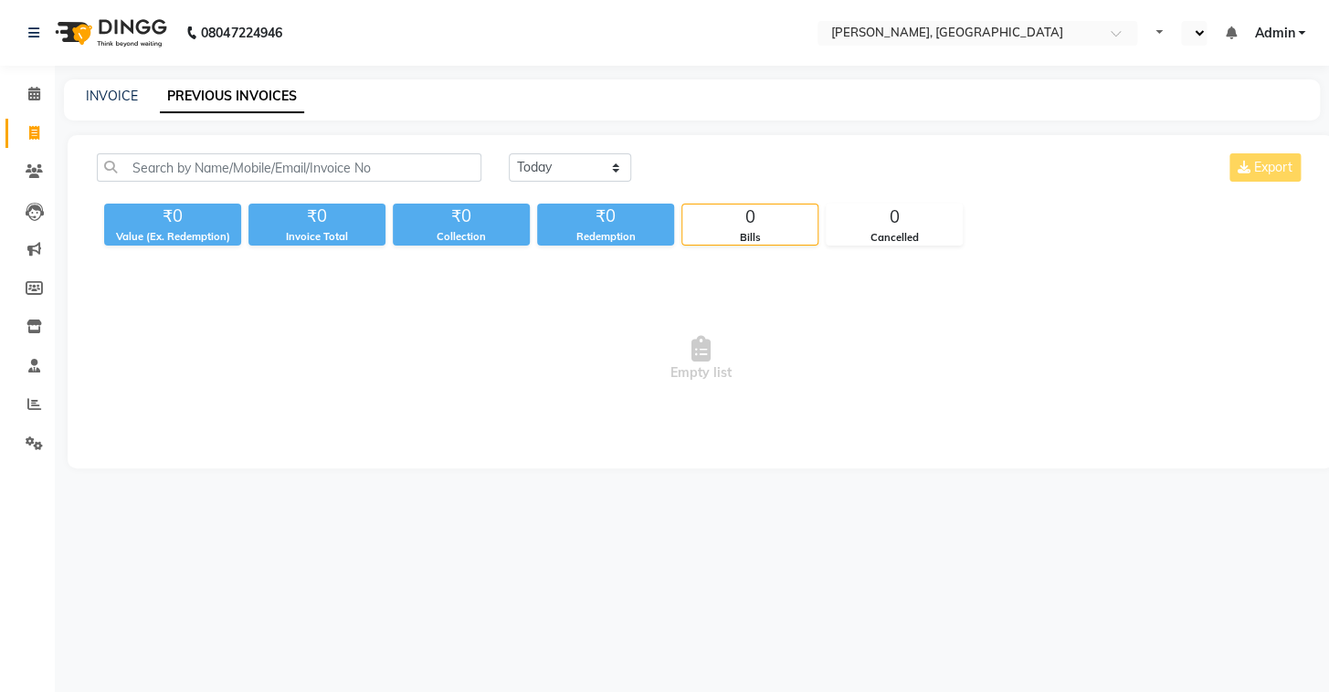
select select "en"
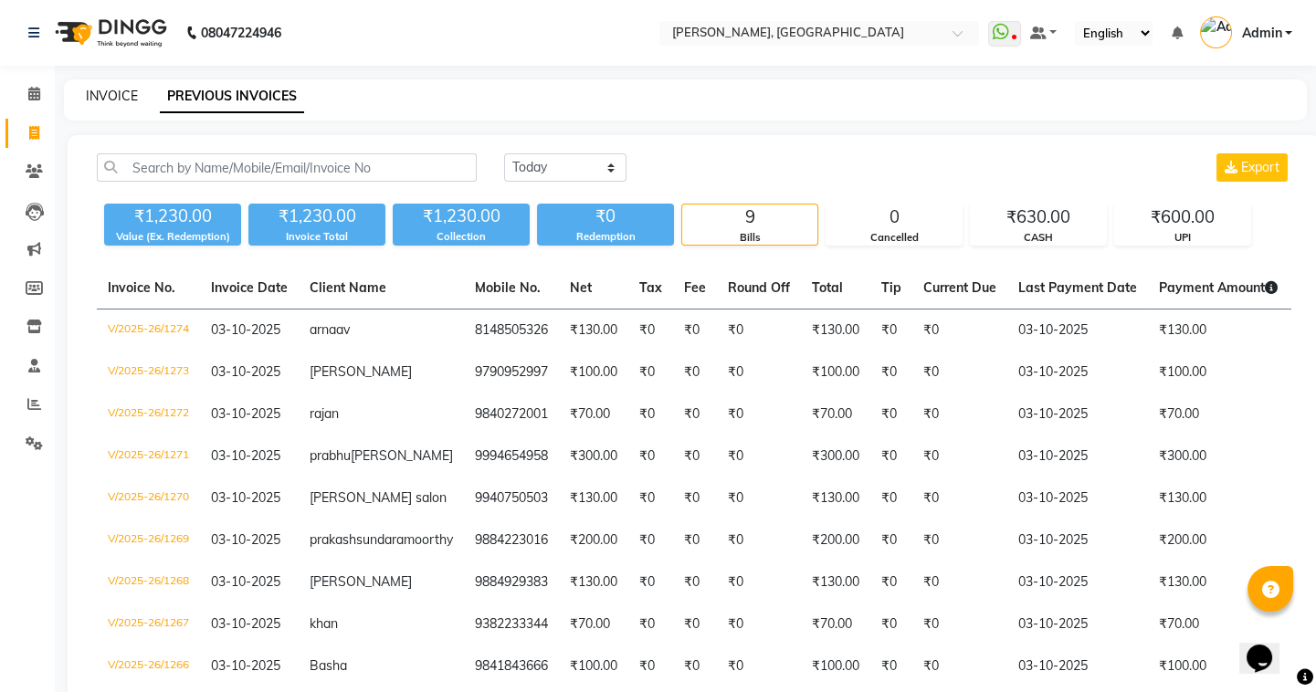
click at [110, 102] on link "INVOICE" at bounding box center [112, 96] width 52 height 16
select select "service"
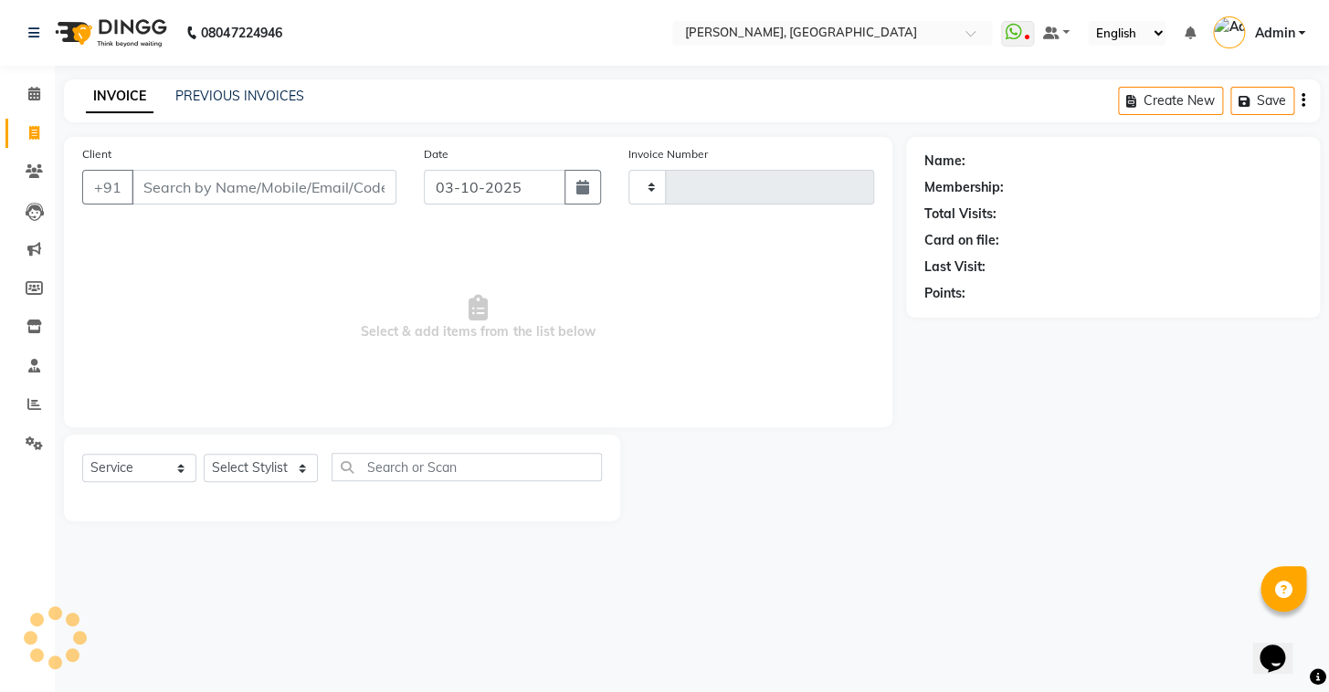
type input "1275"
select select "8667"
type input "r"
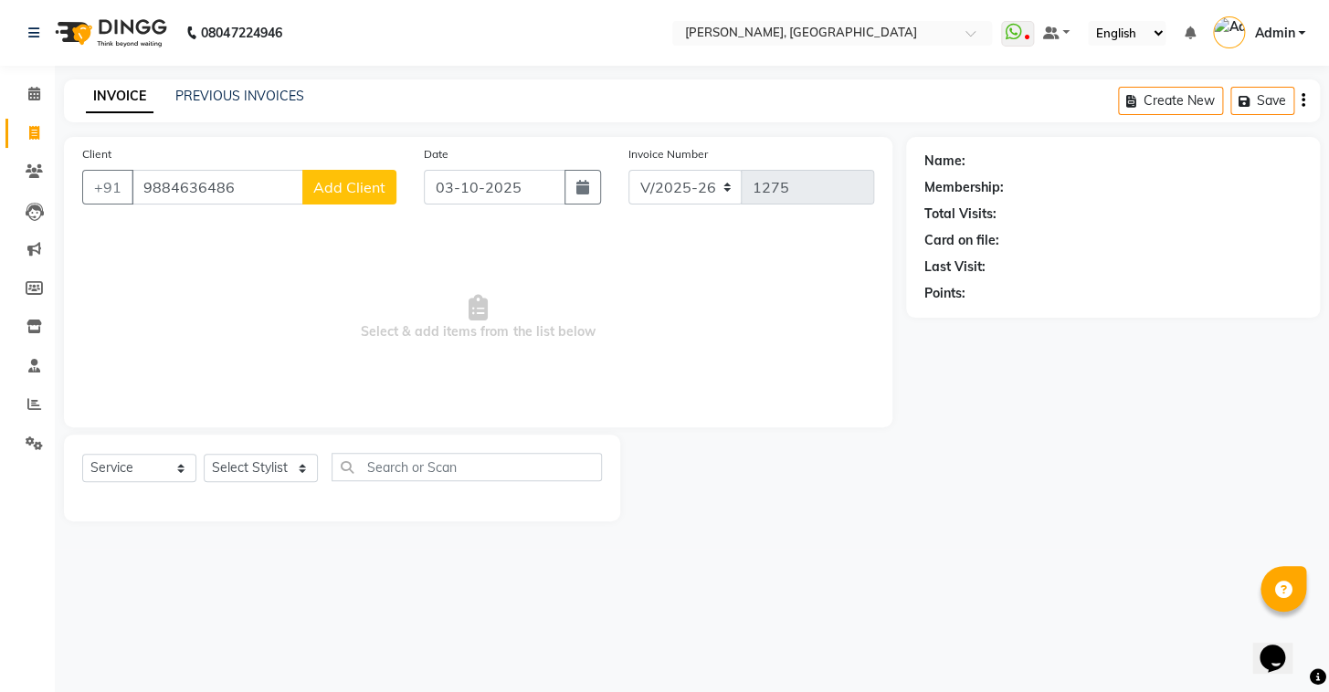
type input "9884636486"
click at [325, 194] on span "Add Client" at bounding box center [349, 187] width 72 height 18
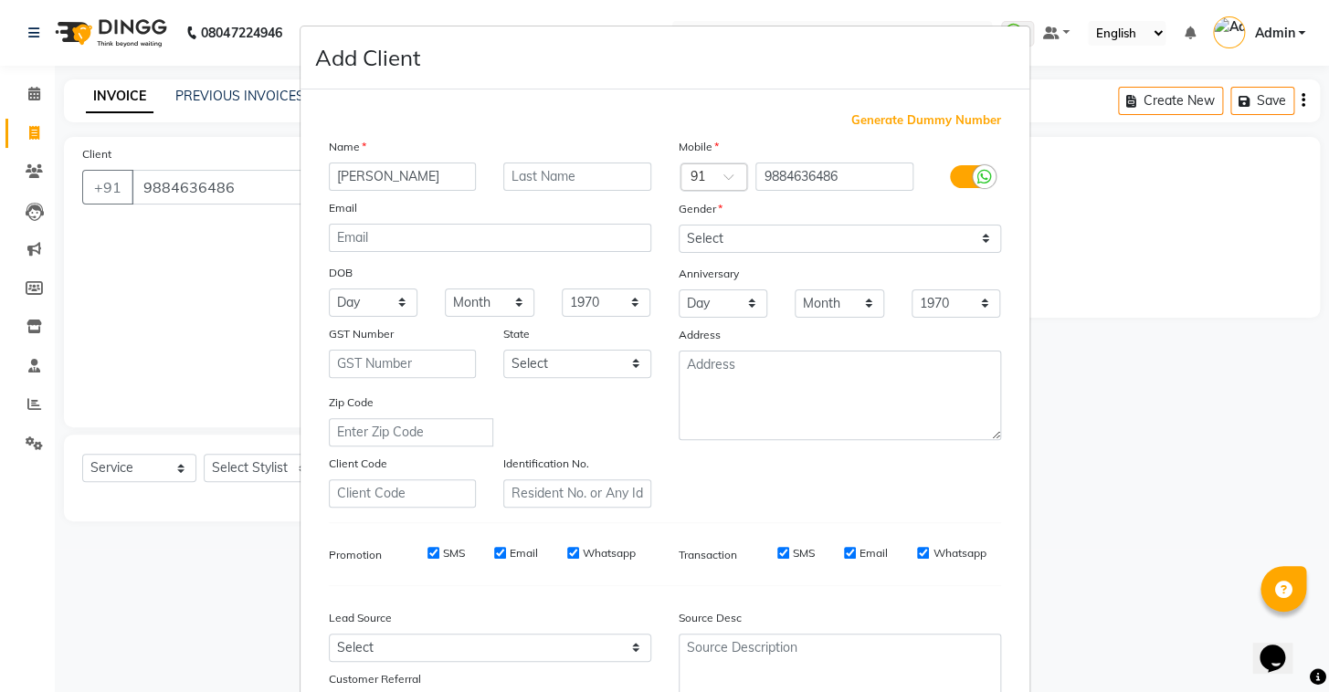
type input "roger"
click at [913, 229] on select "Select Male Female Other Prefer Not To Say" at bounding box center [840, 239] width 322 height 28
select select "male"
click at [679, 225] on select "Select Male Female Other Prefer Not To Say" at bounding box center [840, 239] width 322 height 28
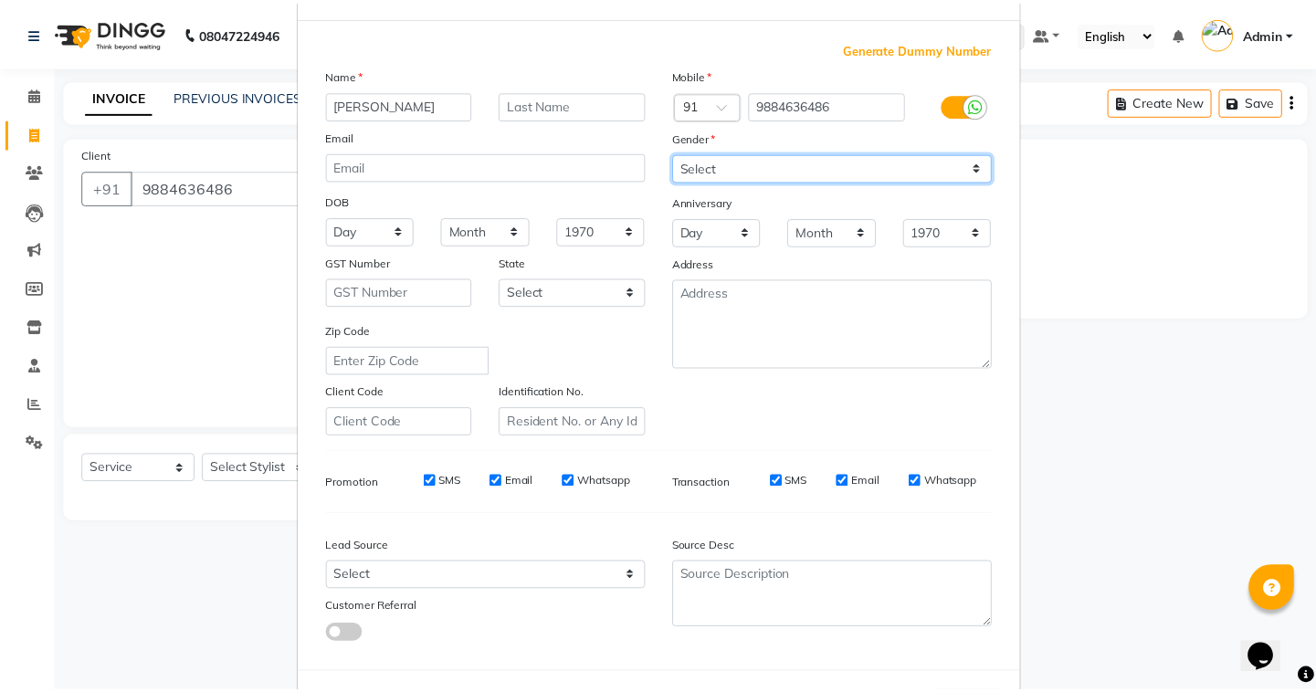
scroll to position [155, 0]
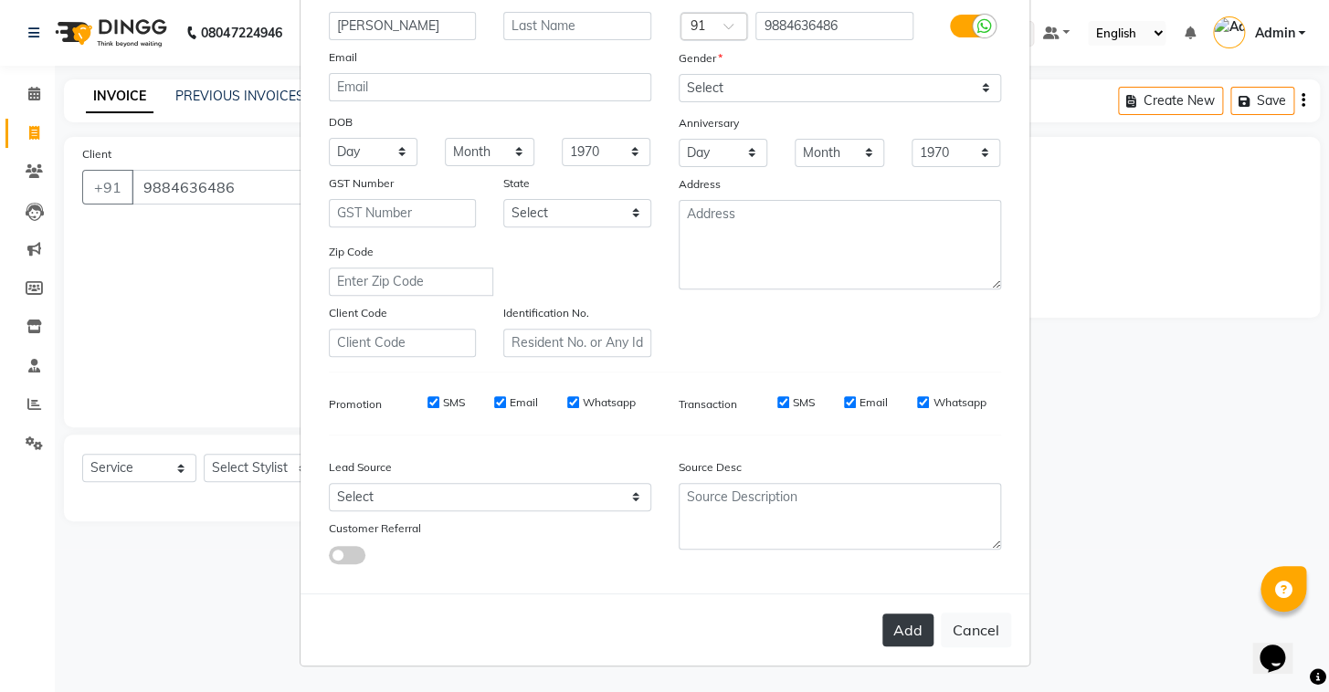
click at [903, 620] on button "Add" at bounding box center [907, 630] width 51 height 33
select select
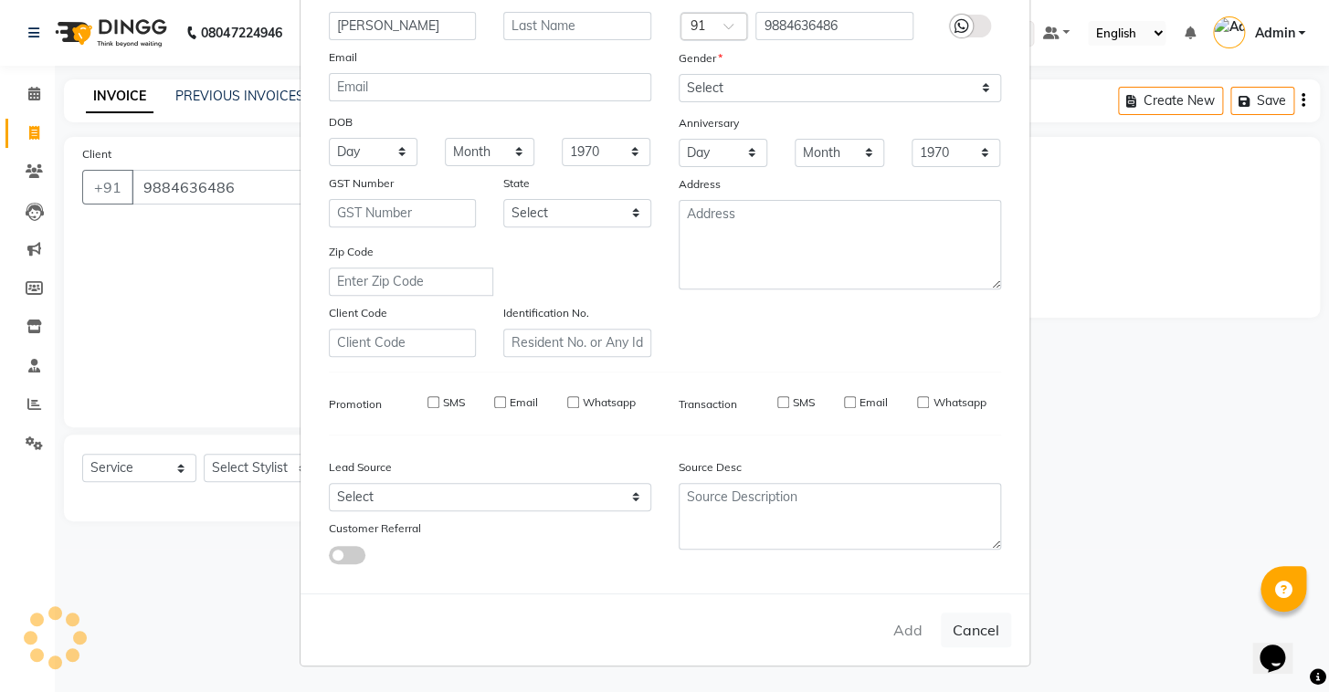
select select
checkbox input "false"
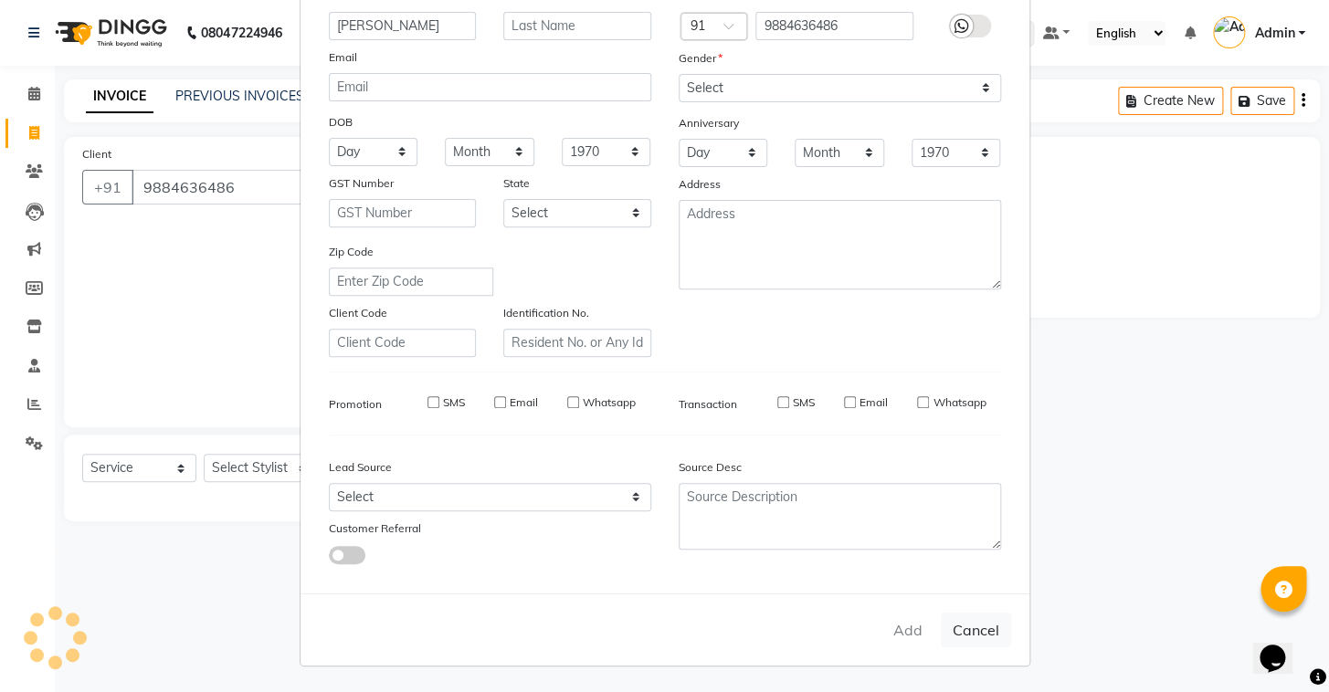
checkbox input "false"
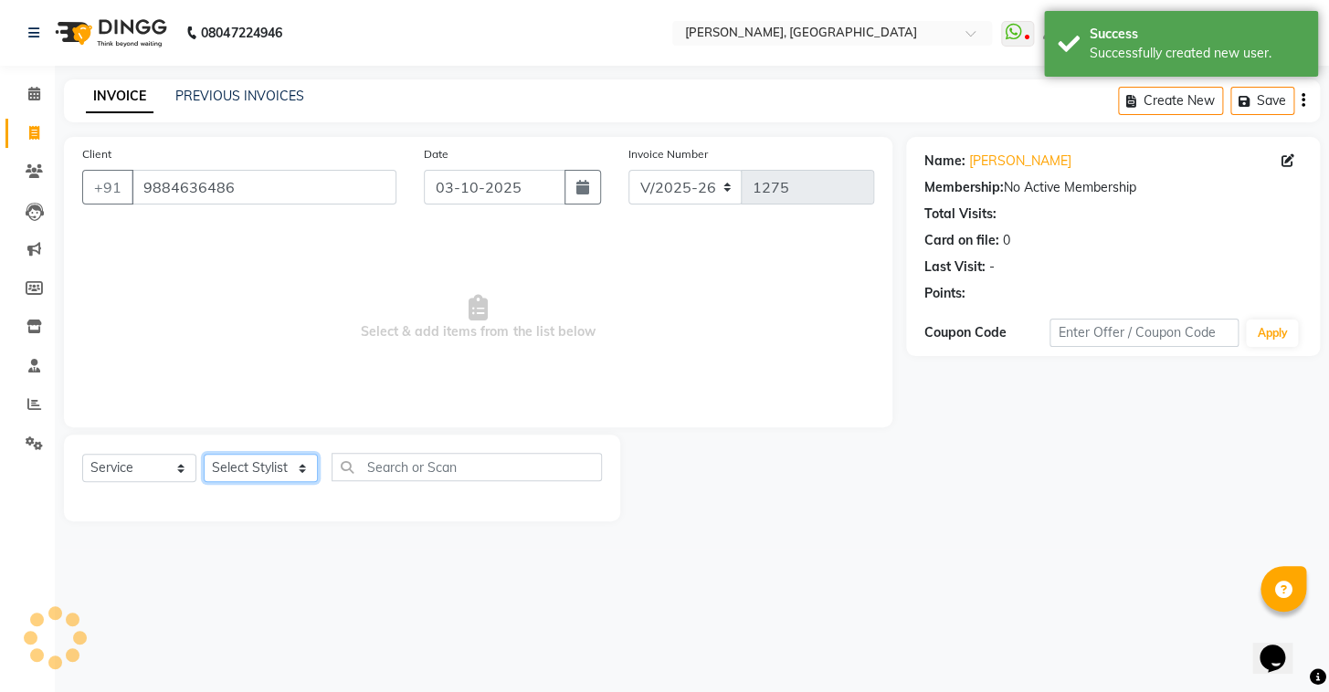
click at [229, 478] on select "Select Stylist Admin AMEER AHMAD MOHAMMED NAVAJISH MOHAMMED SANIR SHIVAM" at bounding box center [261, 468] width 114 height 28
select select "87513"
click at [204, 454] on select "Select Stylist Admin AMEER AHMAD MOHAMMED NAVAJISH MOHAMMED SANIR SHIVAM" at bounding box center [261, 468] width 114 height 28
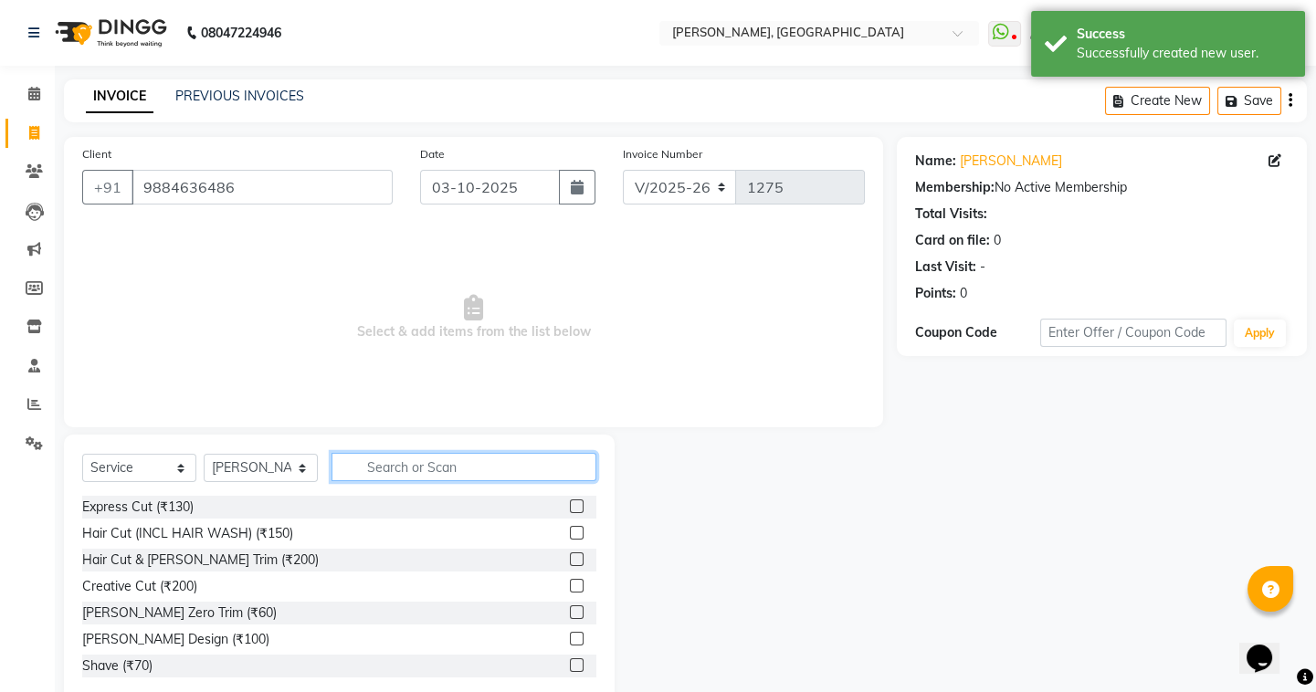
click at [469, 474] on input "text" at bounding box center [464, 467] width 265 height 28
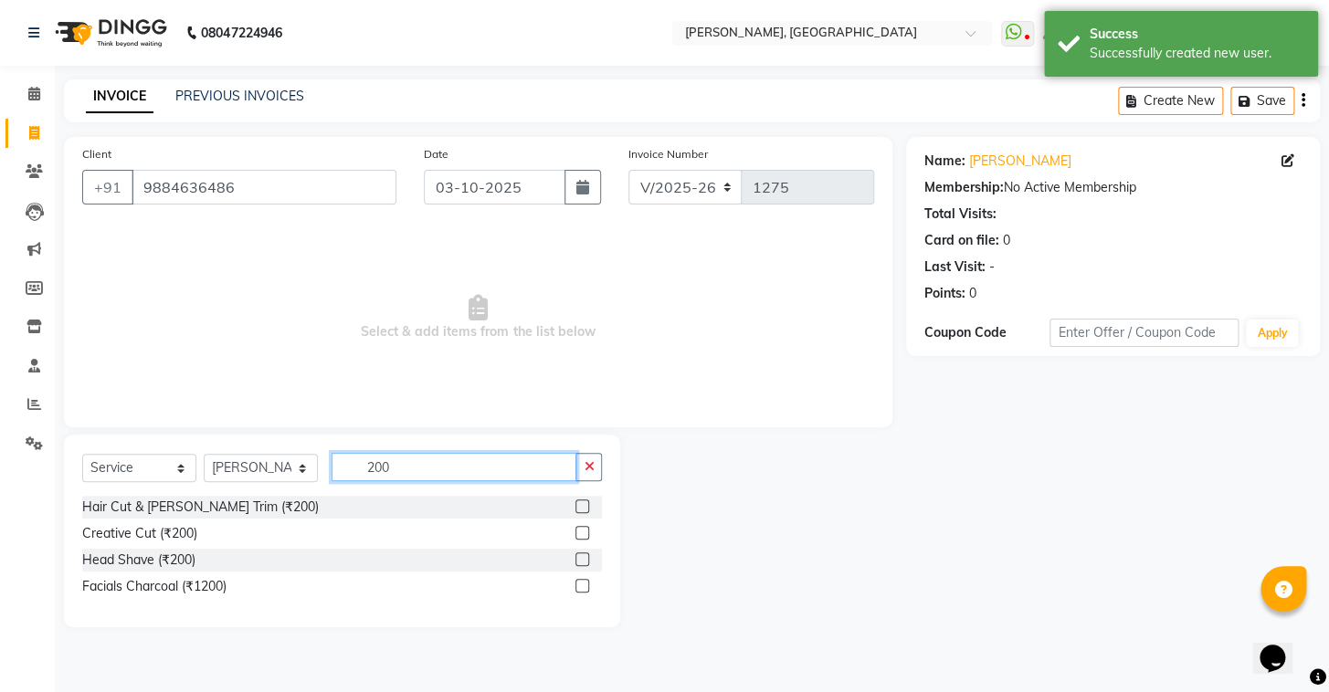
type input "200"
click at [577, 500] on label at bounding box center [582, 507] width 14 height 14
click at [577, 501] on input "checkbox" at bounding box center [581, 507] width 12 height 12
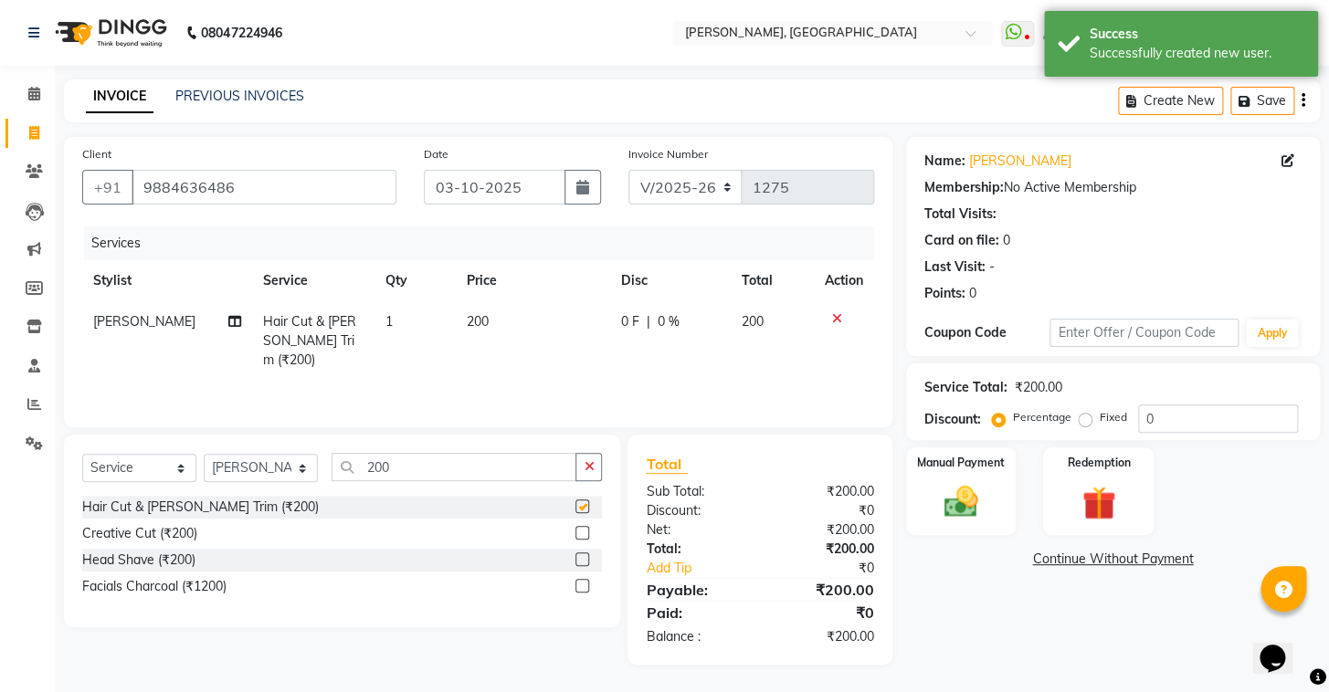
checkbox input "false"
click at [921, 499] on div "Manual Payment" at bounding box center [960, 491] width 115 height 91
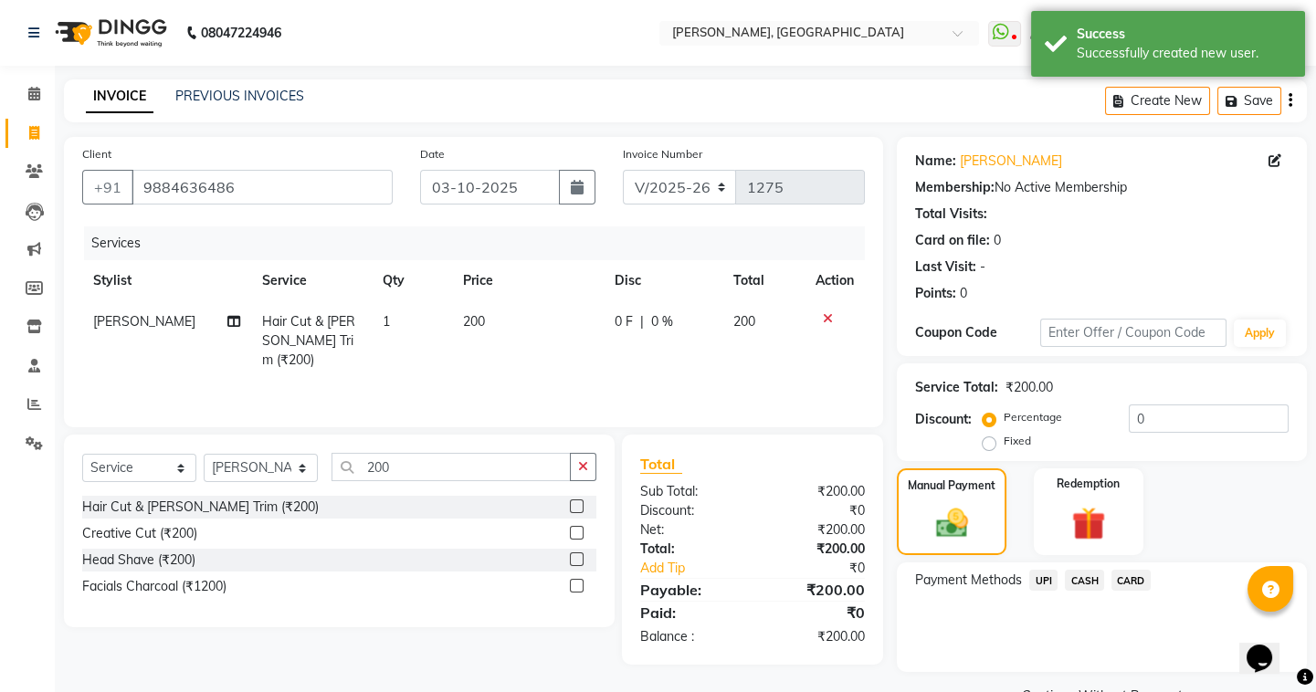
click at [1050, 581] on span "UPI" at bounding box center [1043, 580] width 28 height 21
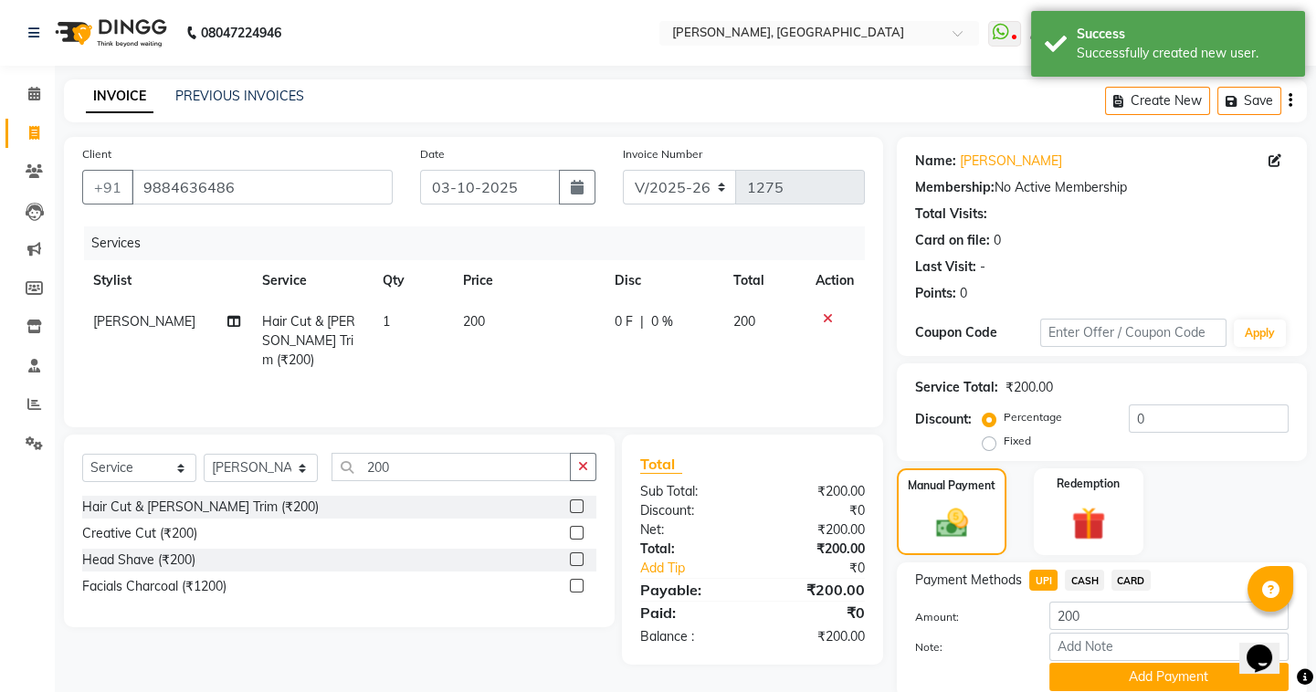
scroll to position [71, 0]
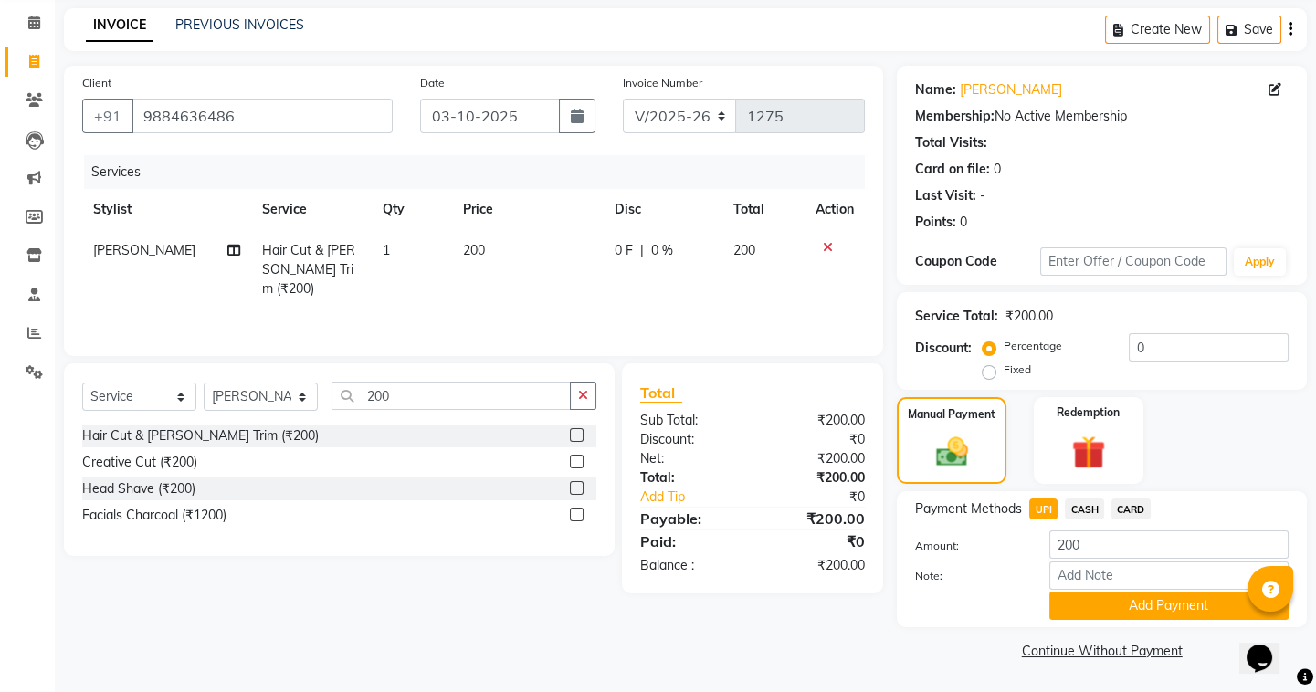
click at [1082, 513] on span "CASH" at bounding box center [1084, 509] width 39 height 21
click at [1041, 510] on span "UPI" at bounding box center [1043, 509] width 28 height 21
click at [1099, 598] on button "Add Payment" at bounding box center [1168, 606] width 239 height 28
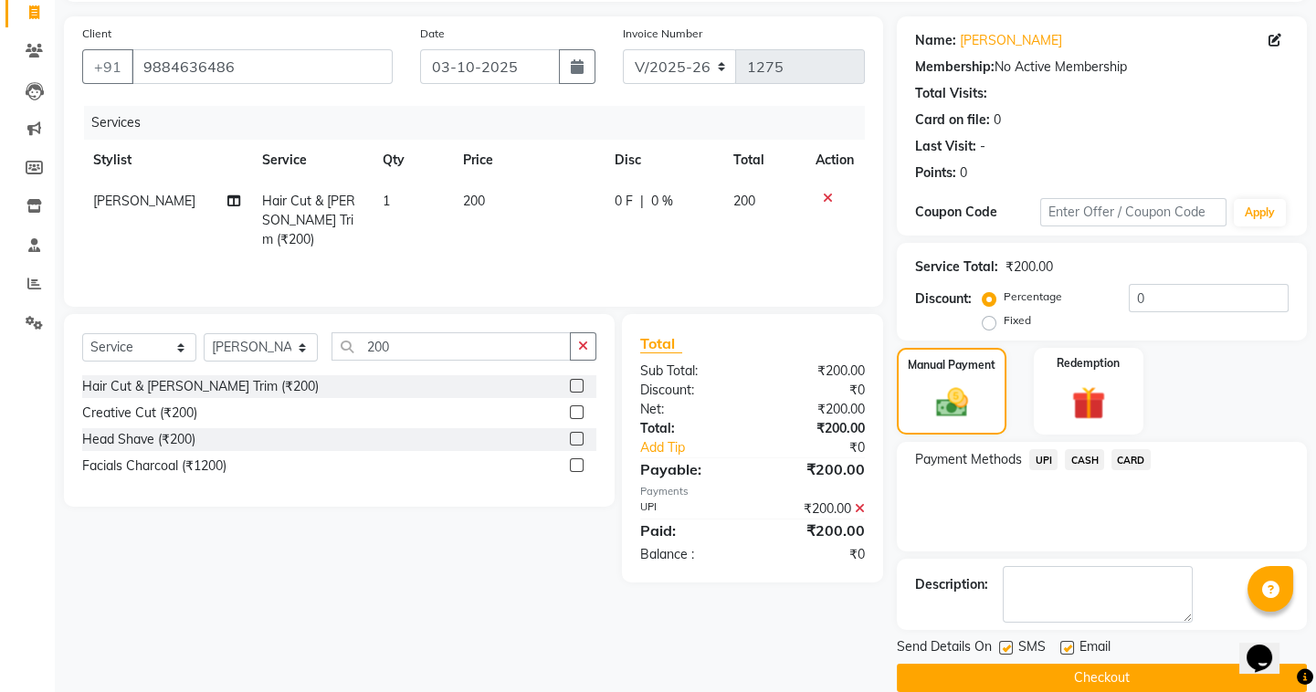
scroll to position [146, 0]
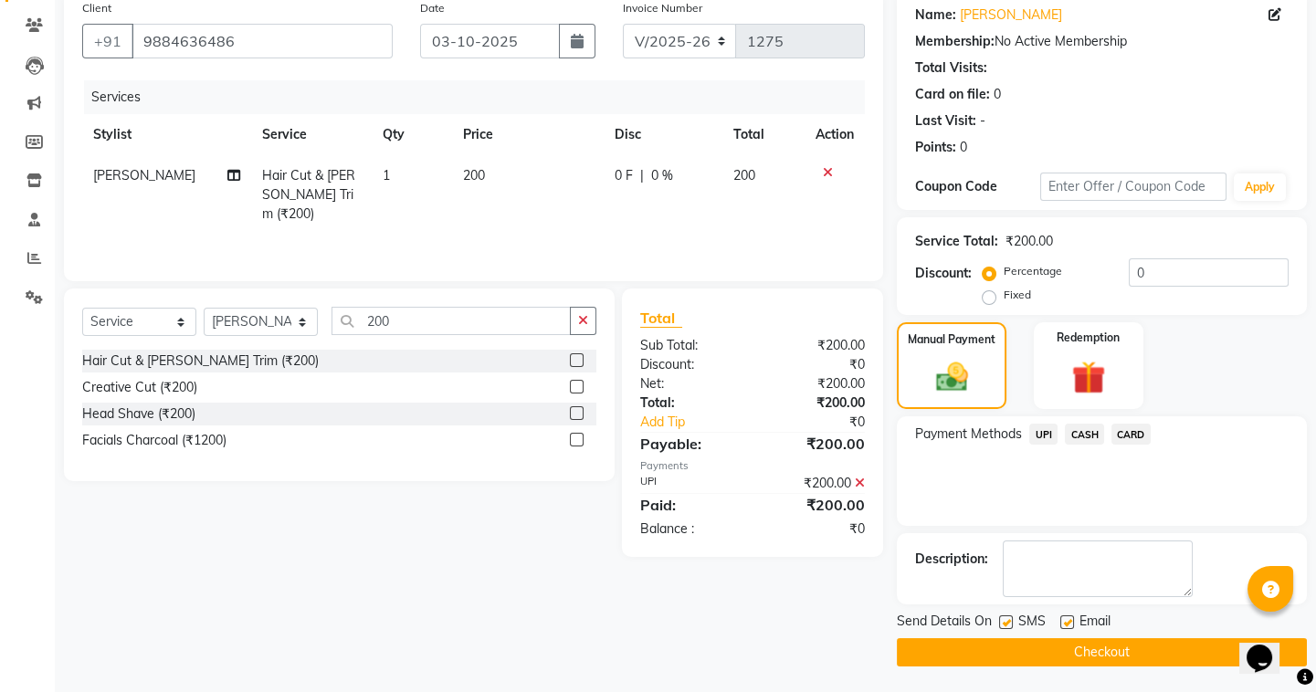
click at [1042, 652] on button "Checkout" at bounding box center [1102, 652] width 410 height 28
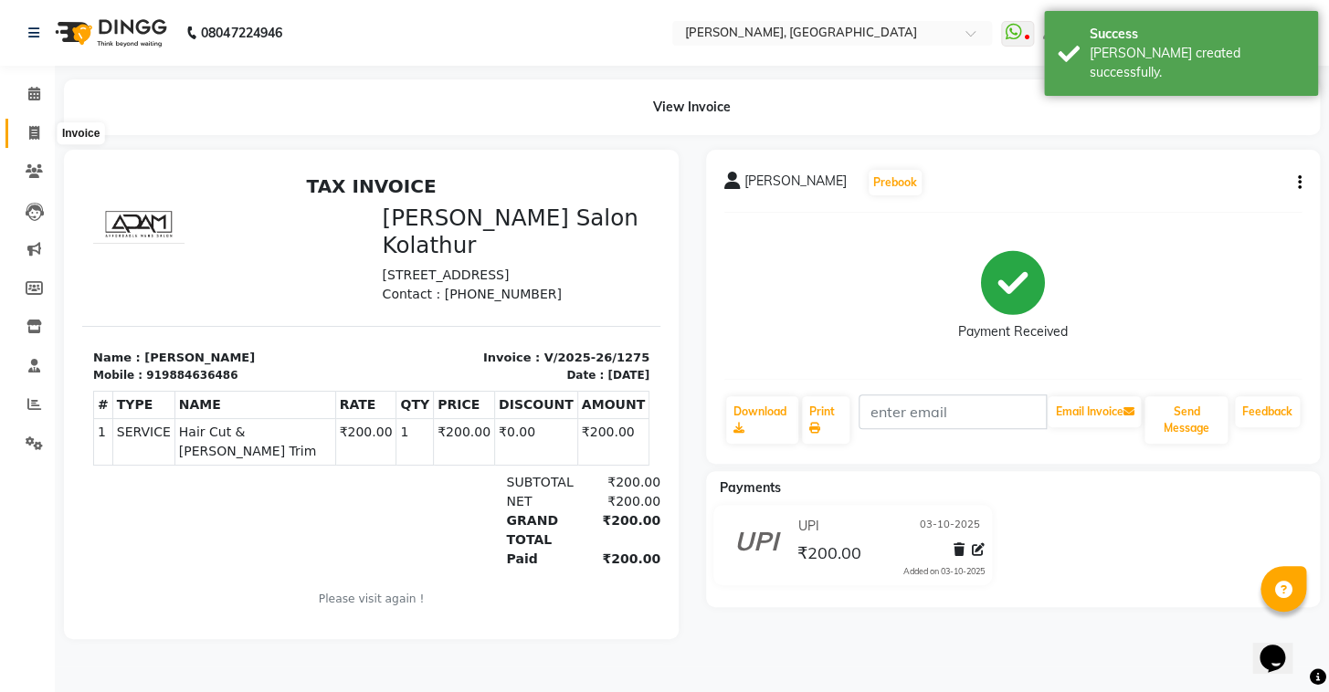
click at [31, 130] on icon at bounding box center [34, 133] width 10 height 14
select select "8667"
select select "service"
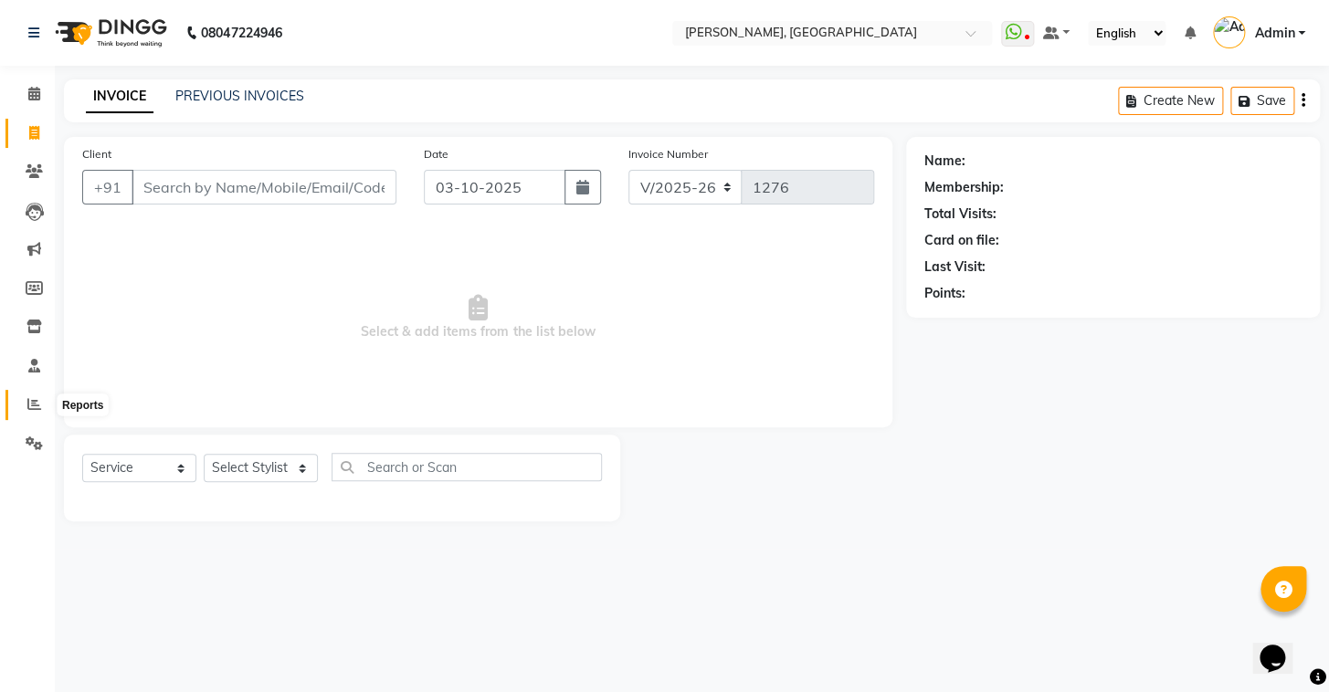
click at [23, 401] on span at bounding box center [34, 405] width 32 height 21
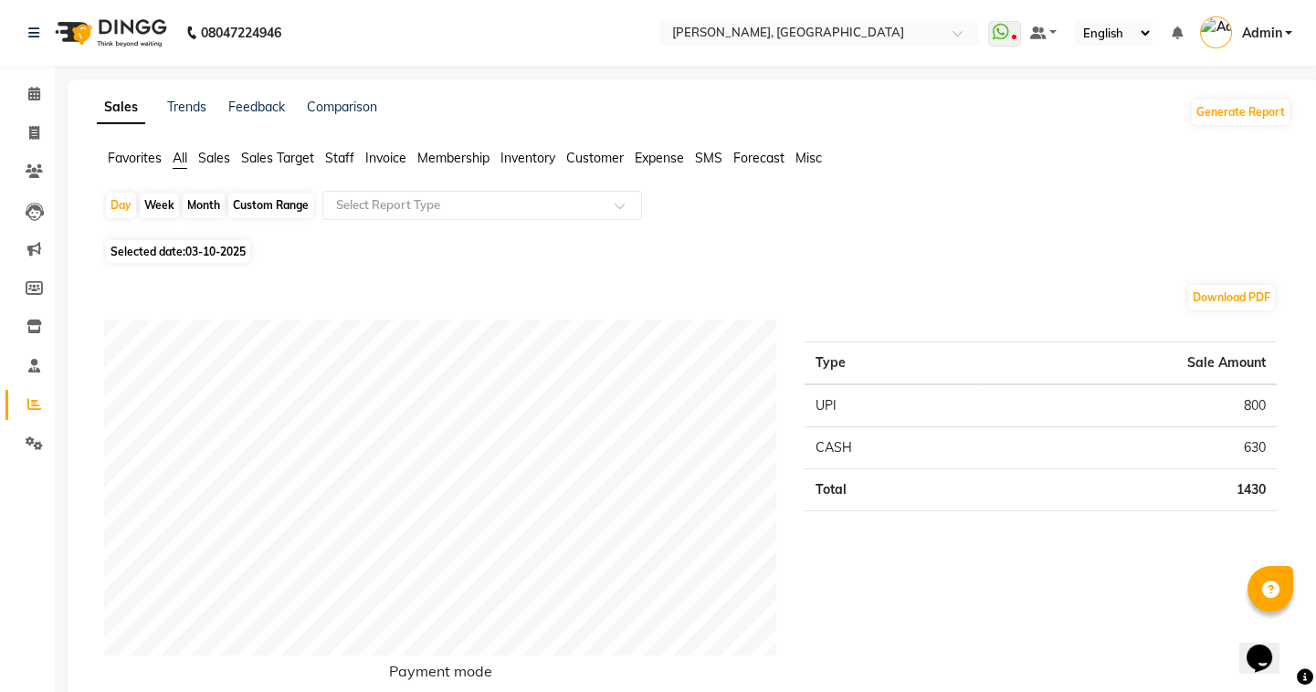
click at [334, 155] on span "Staff" at bounding box center [339, 158] width 29 height 16
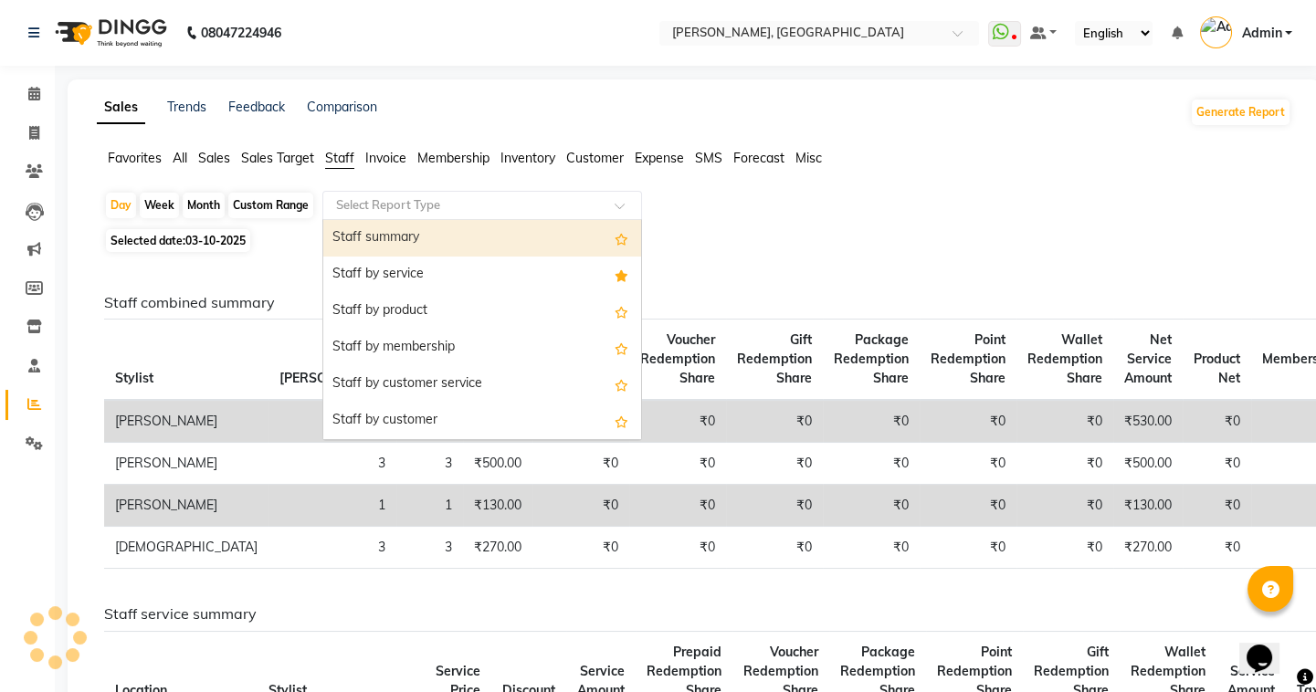
click at [440, 218] on ng-select "Select Report Type Staff summary Staff by service Staff by product Staff by mem…" at bounding box center [482, 205] width 320 height 29
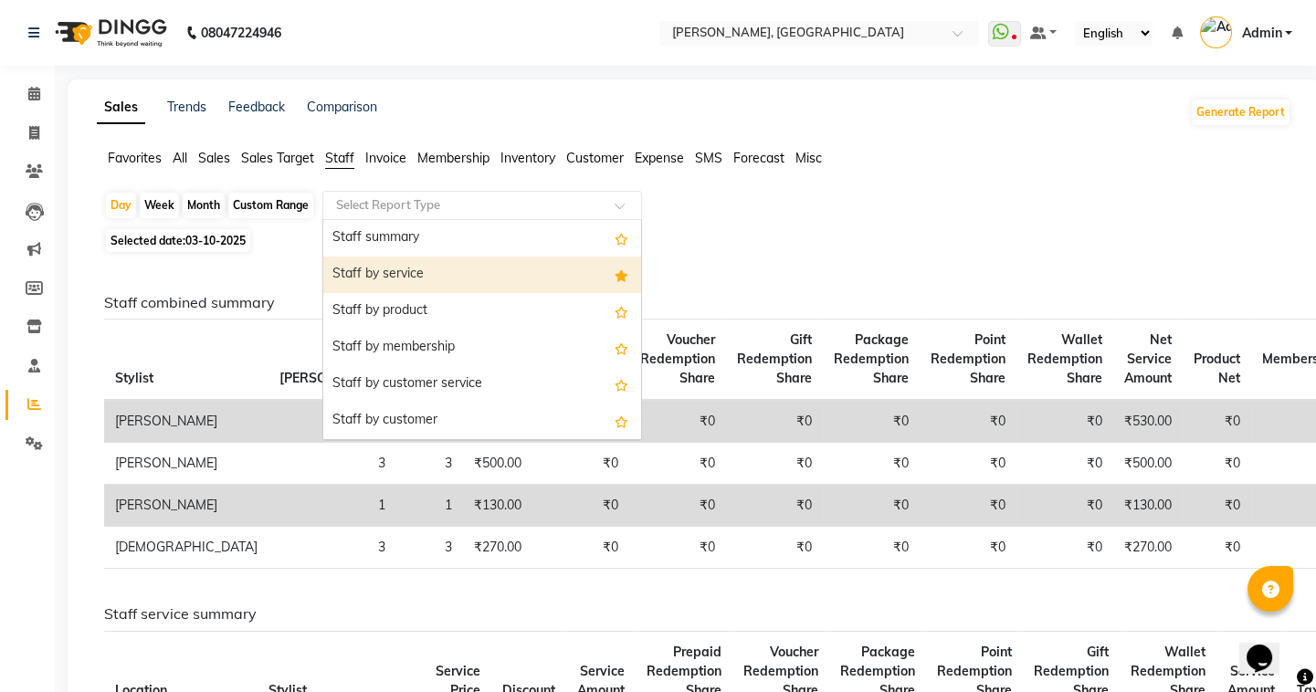
click at [430, 283] on div "Staff by service" at bounding box center [482, 275] width 318 height 37
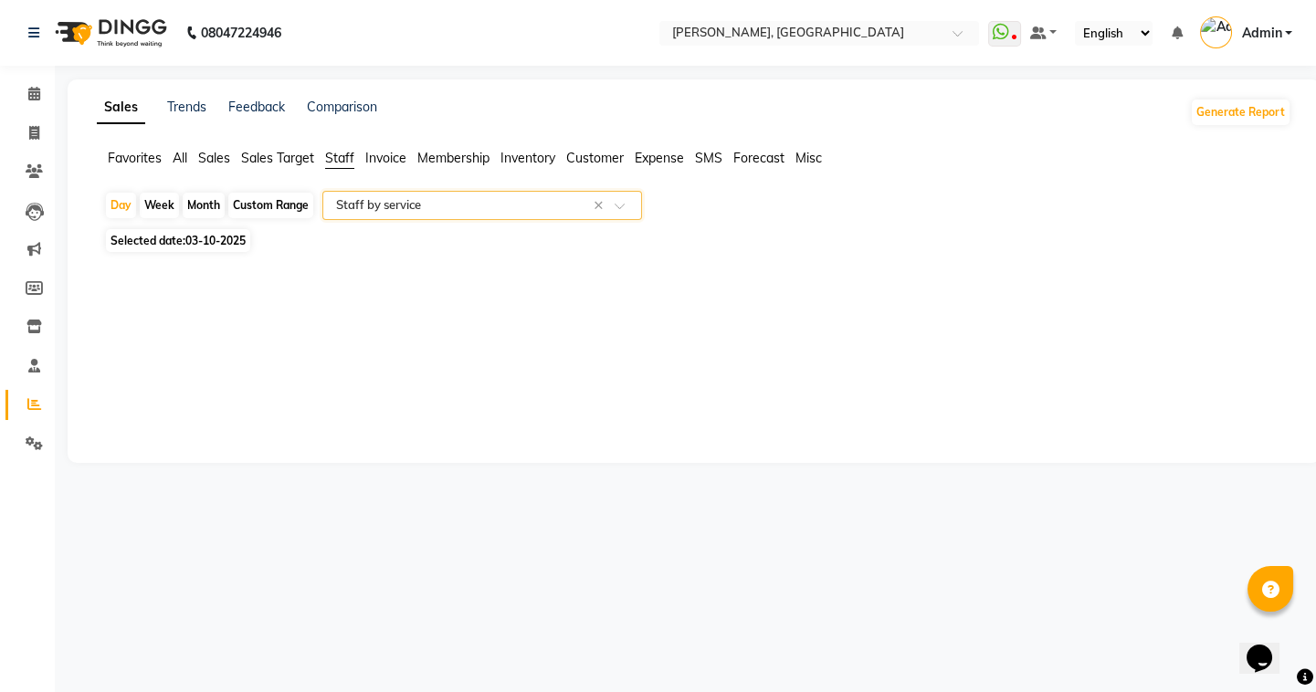
select select "full_report"
select select "csv"
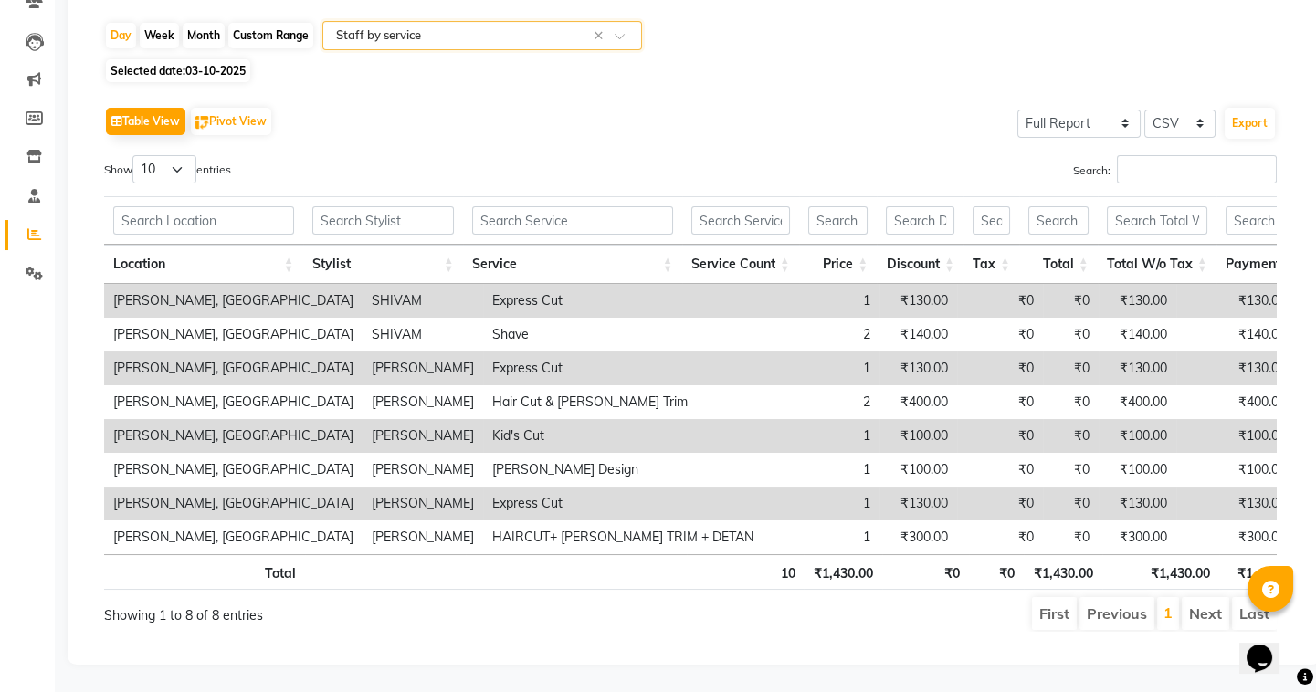
scroll to position [193, 0]
click at [1168, 129] on div "Table View Pivot View Select Full Report Filtered Report Select CSV PDF Export …" at bounding box center [690, 367] width 1173 height 530
click at [1167, 155] on input "Search:" at bounding box center [1197, 169] width 160 height 28
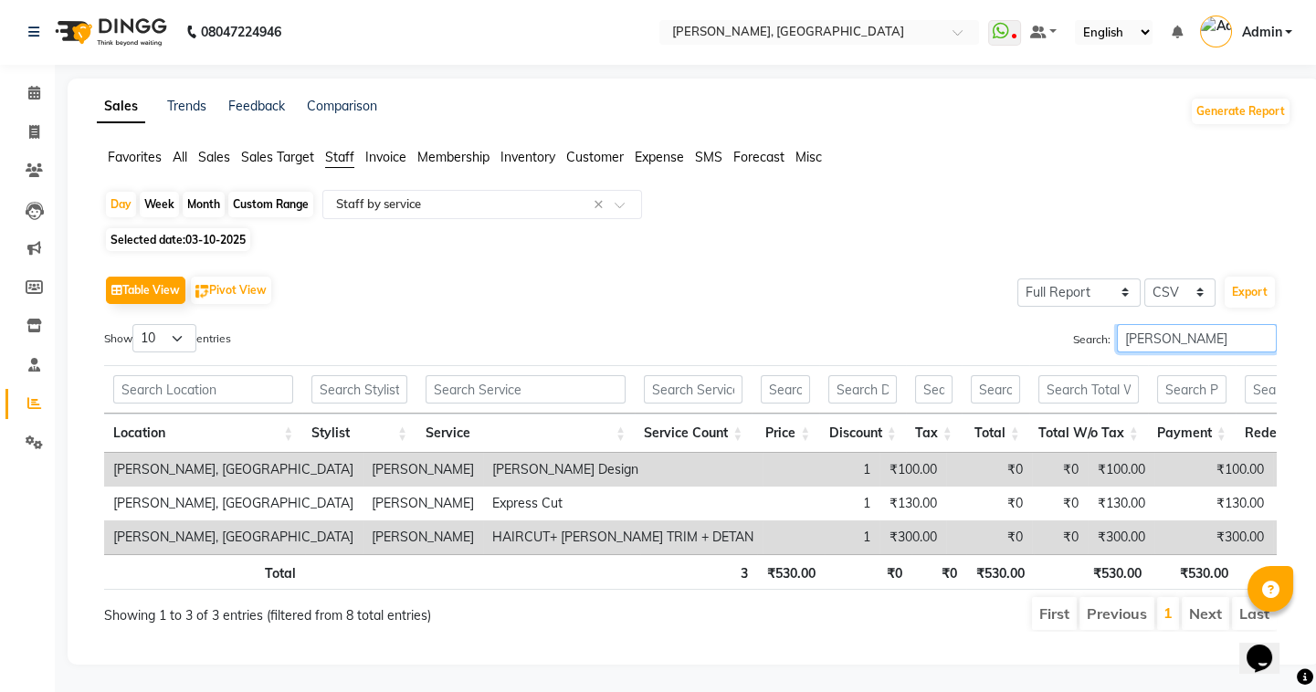
type input "ameer"
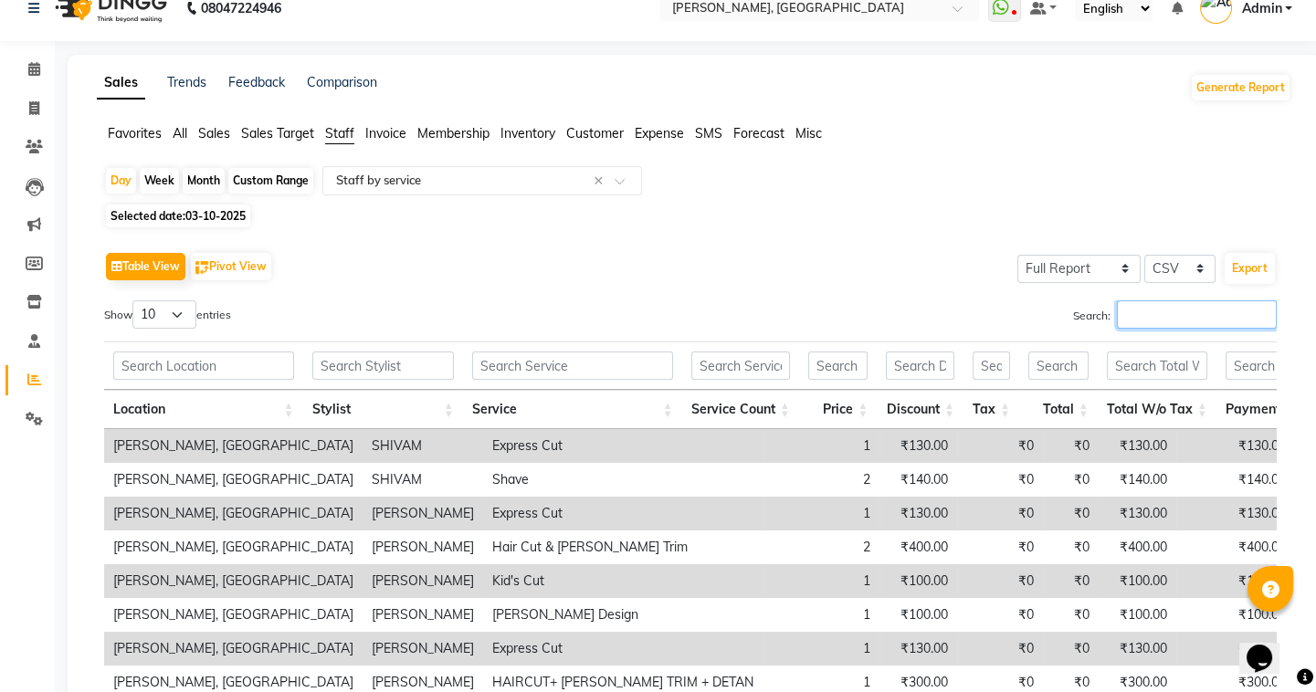
scroll to position [193, 0]
